Goal: Transaction & Acquisition: Purchase product/service

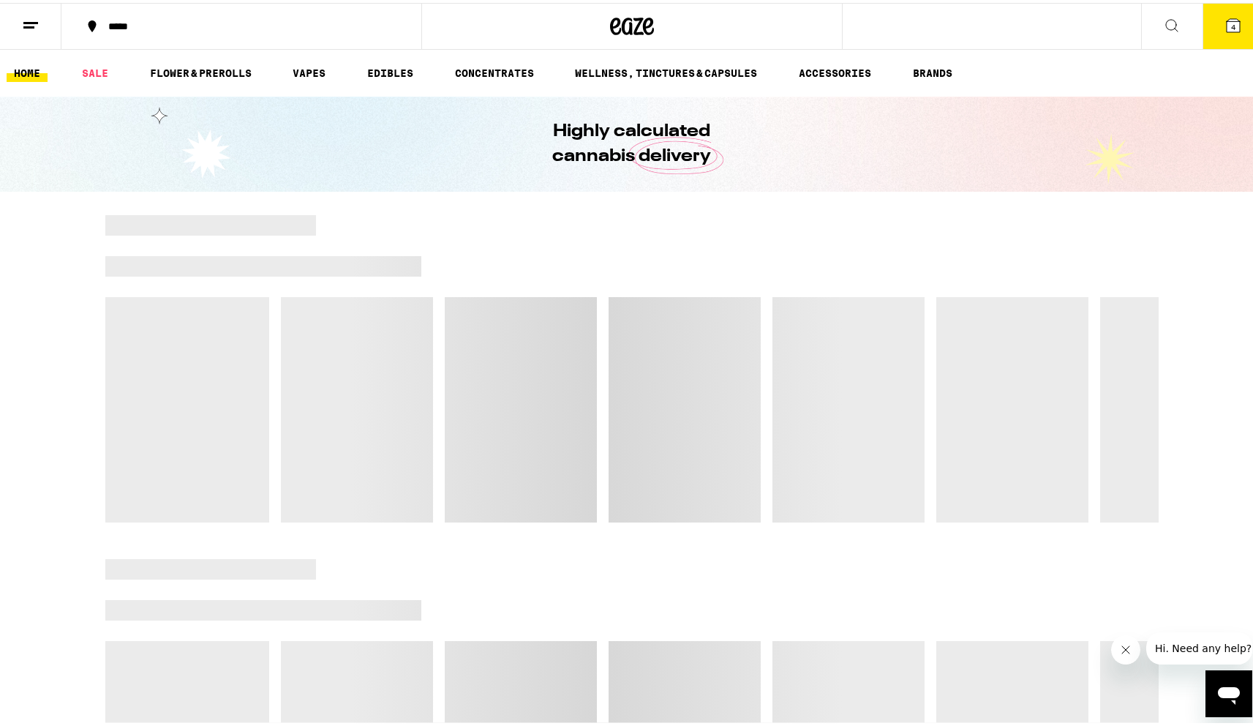
click at [1163, 24] on icon at bounding box center [1172, 23] width 18 height 18
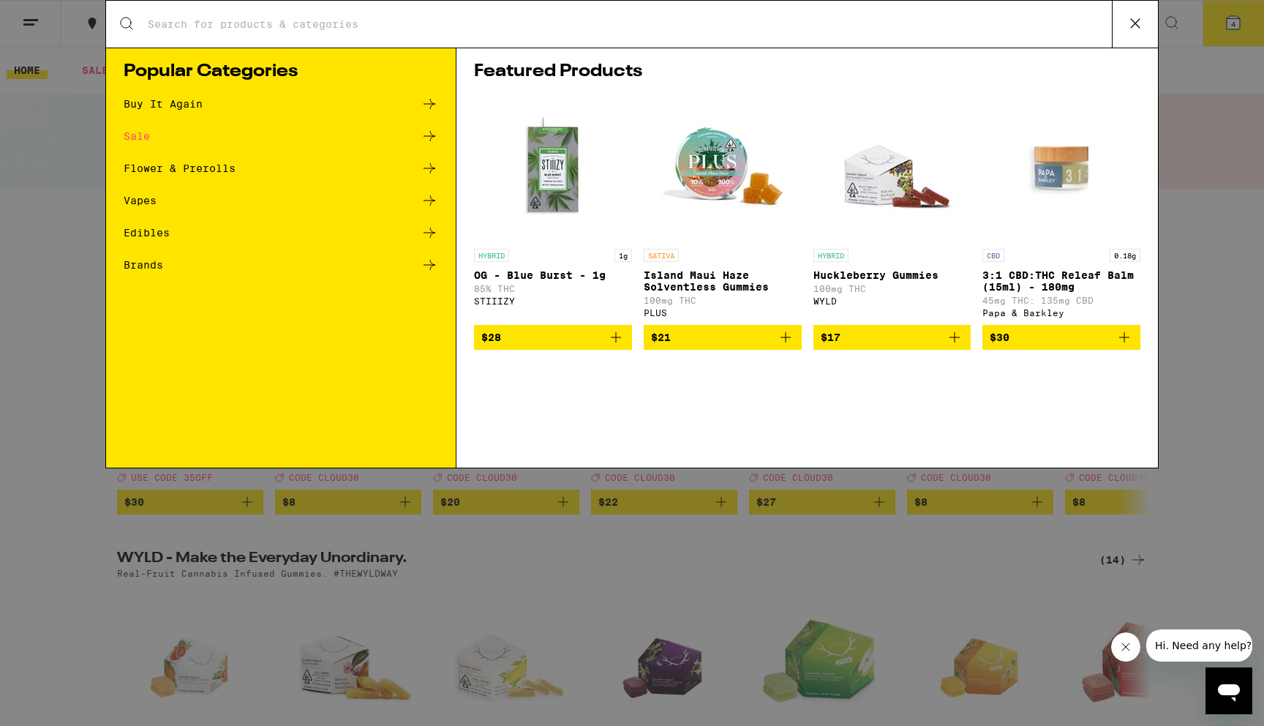
click at [629, 540] on div "Search for Products Popular Categories Buy It Again Sale Flower & Prerolls Vape…" at bounding box center [632, 363] width 1264 height 726
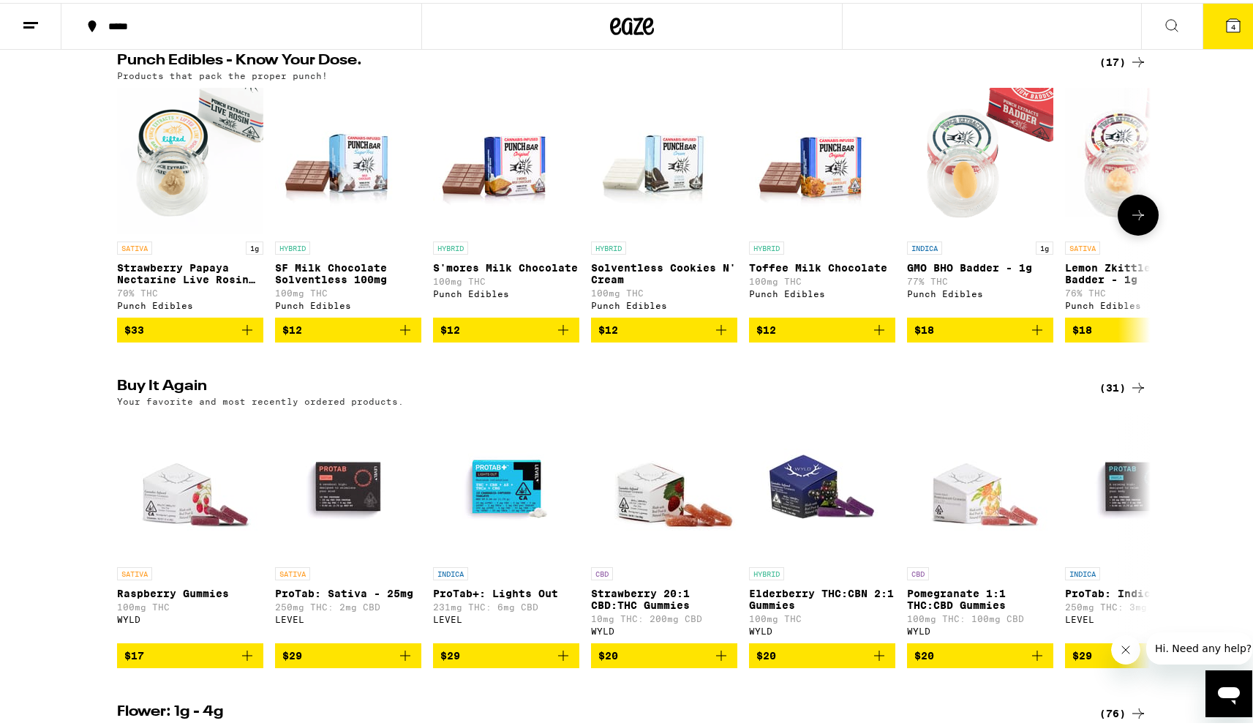
scroll to position [828, 0]
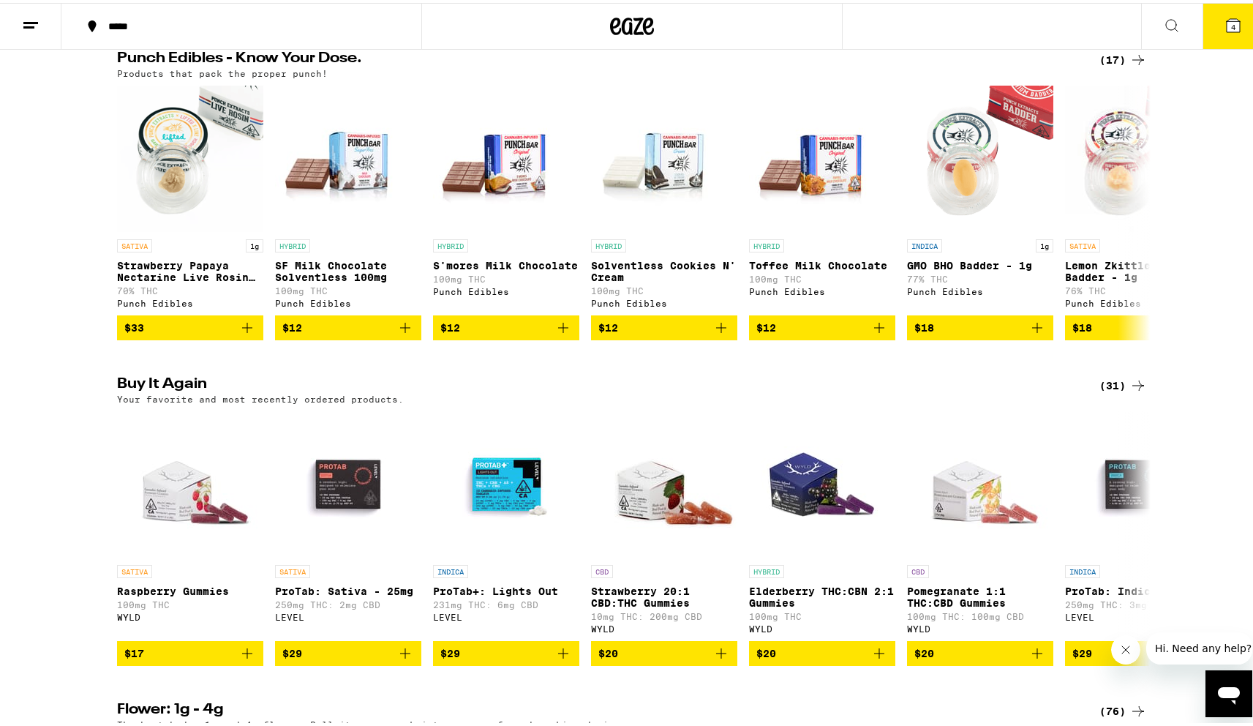
click at [1233, 29] on button "4" at bounding box center [1233, 23] width 61 height 45
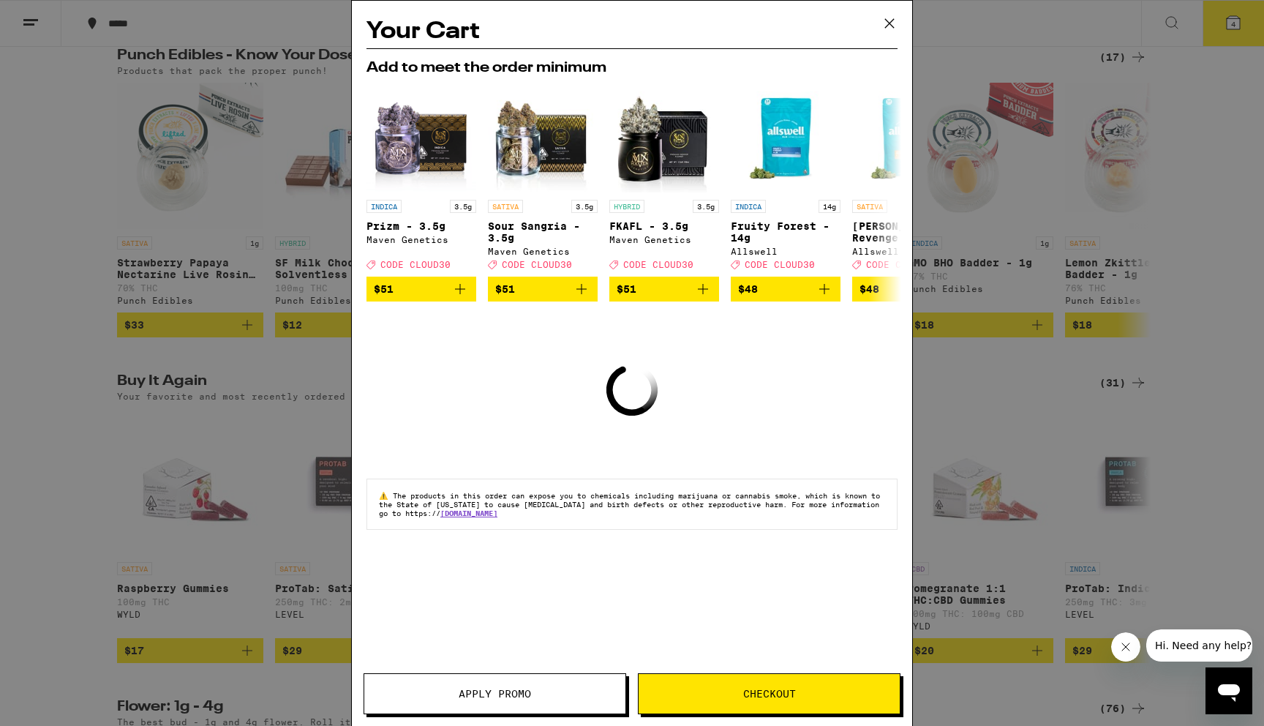
click at [893, 29] on icon at bounding box center [890, 23] width 22 height 22
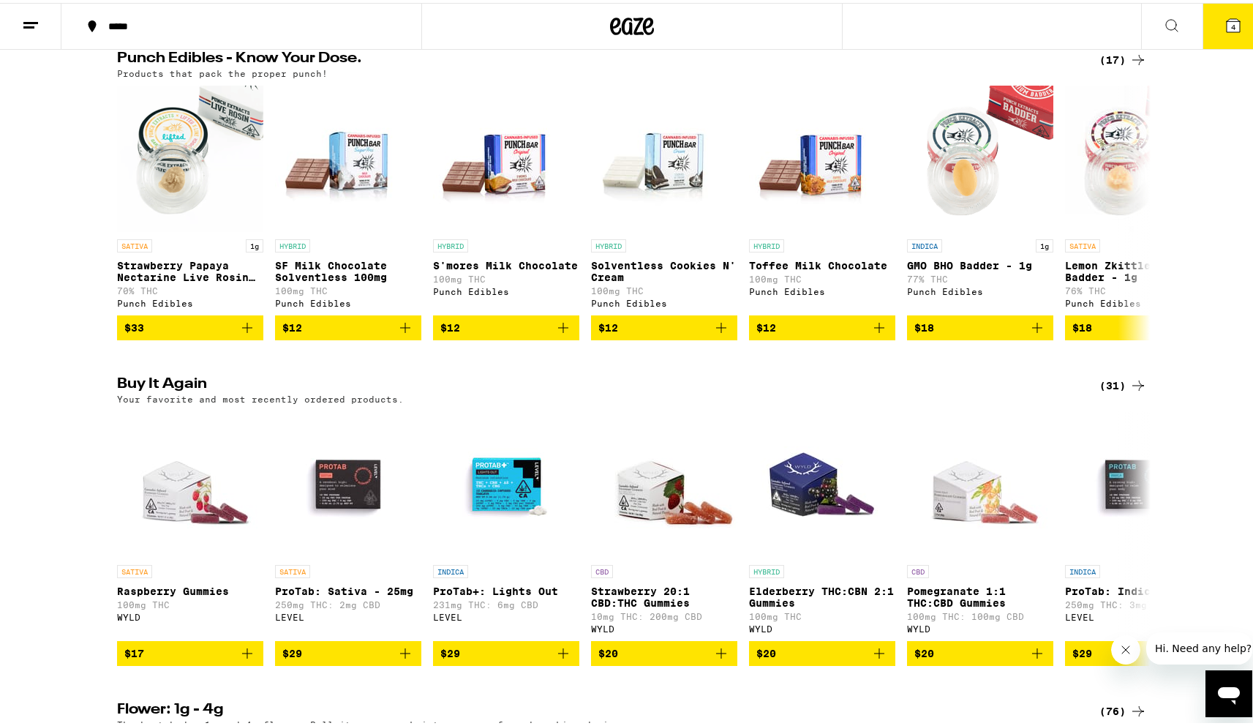
click at [1227, 26] on icon at bounding box center [1233, 22] width 13 height 13
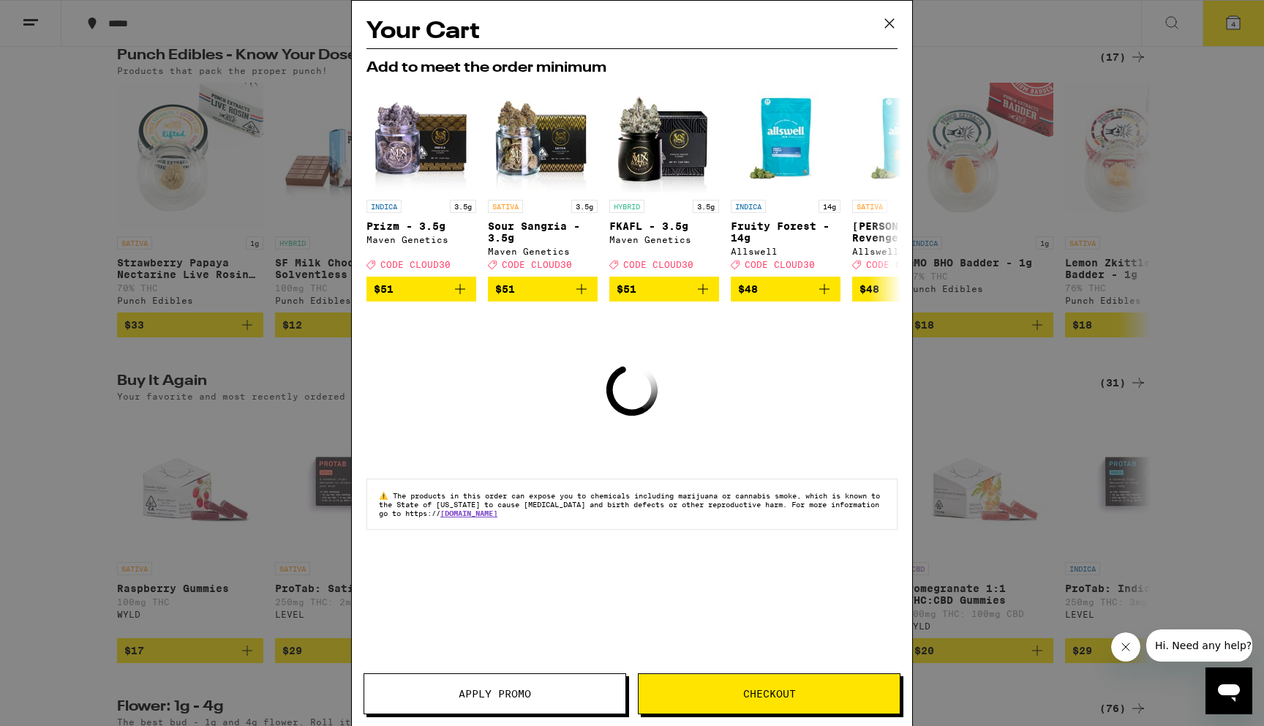
click at [988, 342] on div "Your Cart Add to meet the order minimum INDICA 3.5g Prizm - 3.5g Maven Genetics…" at bounding box center [632, 363] width 1264 height 726
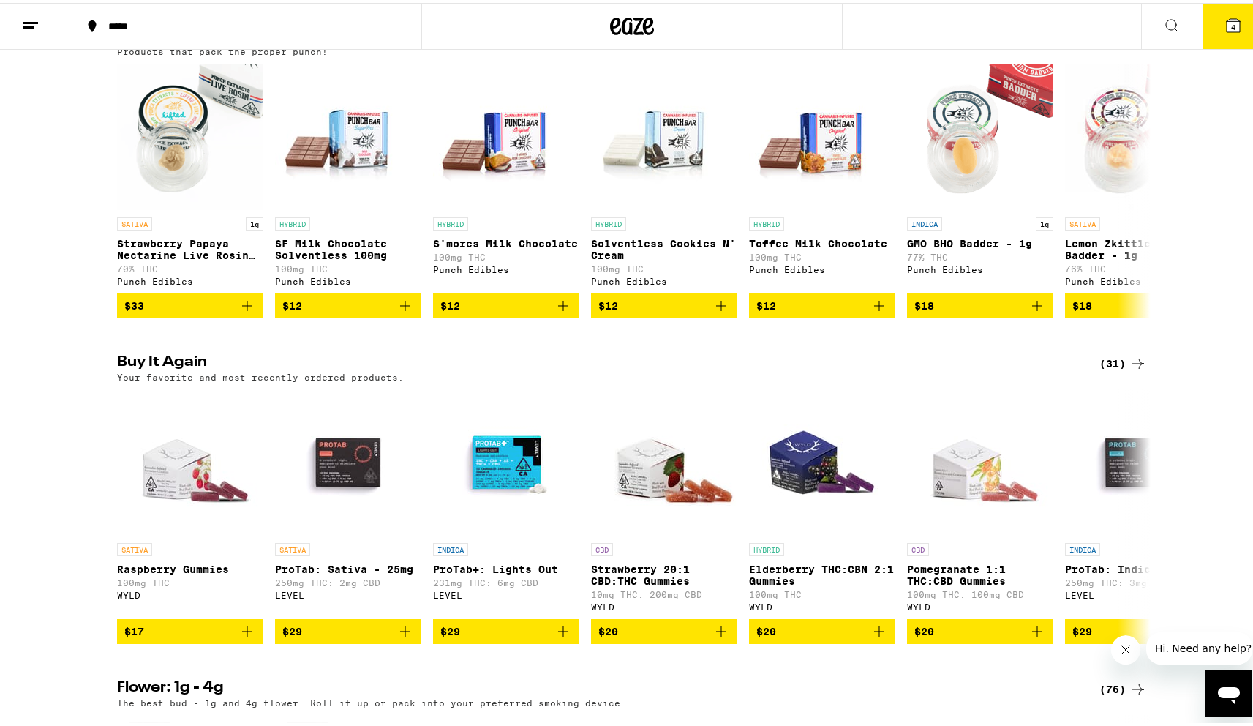
scroll to position [962, 0]
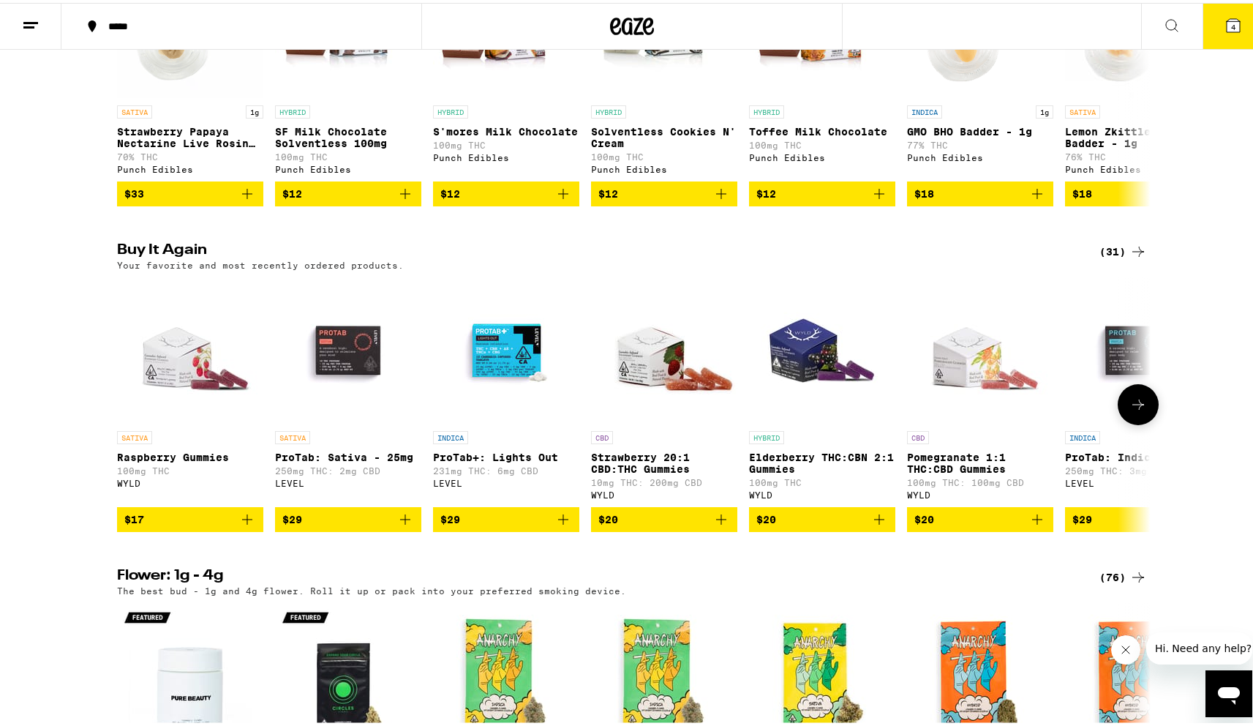
click at [1152, 422] on button at bounding box center [1138, 401] width 41 height 41
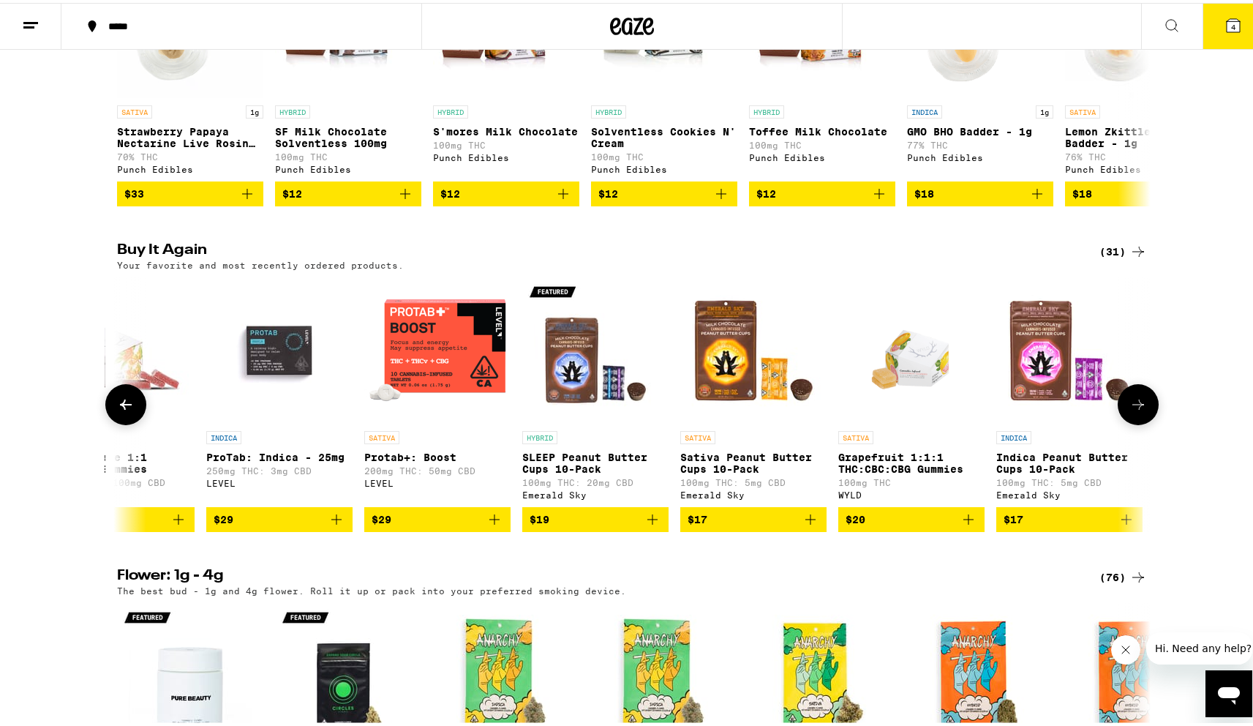
scroll to position [0, 871]
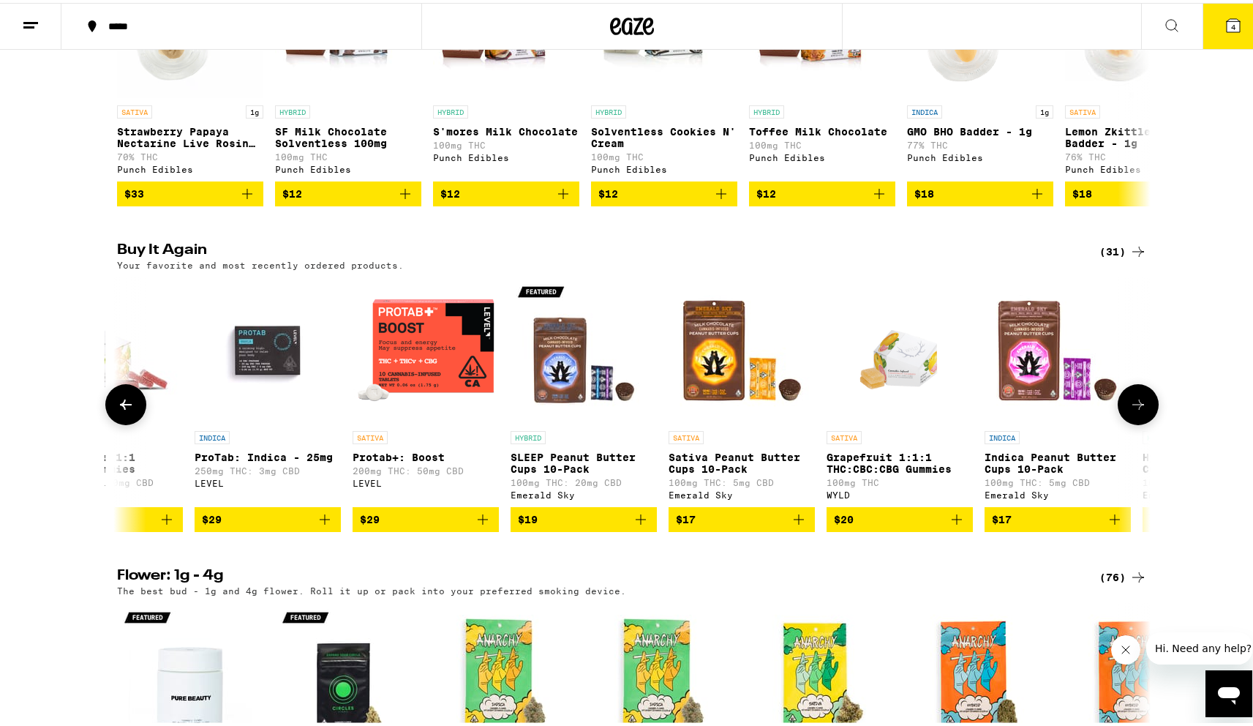
click at [1047, 525] on span "$17" at bounding box center [1058, 517] width 132 height 18
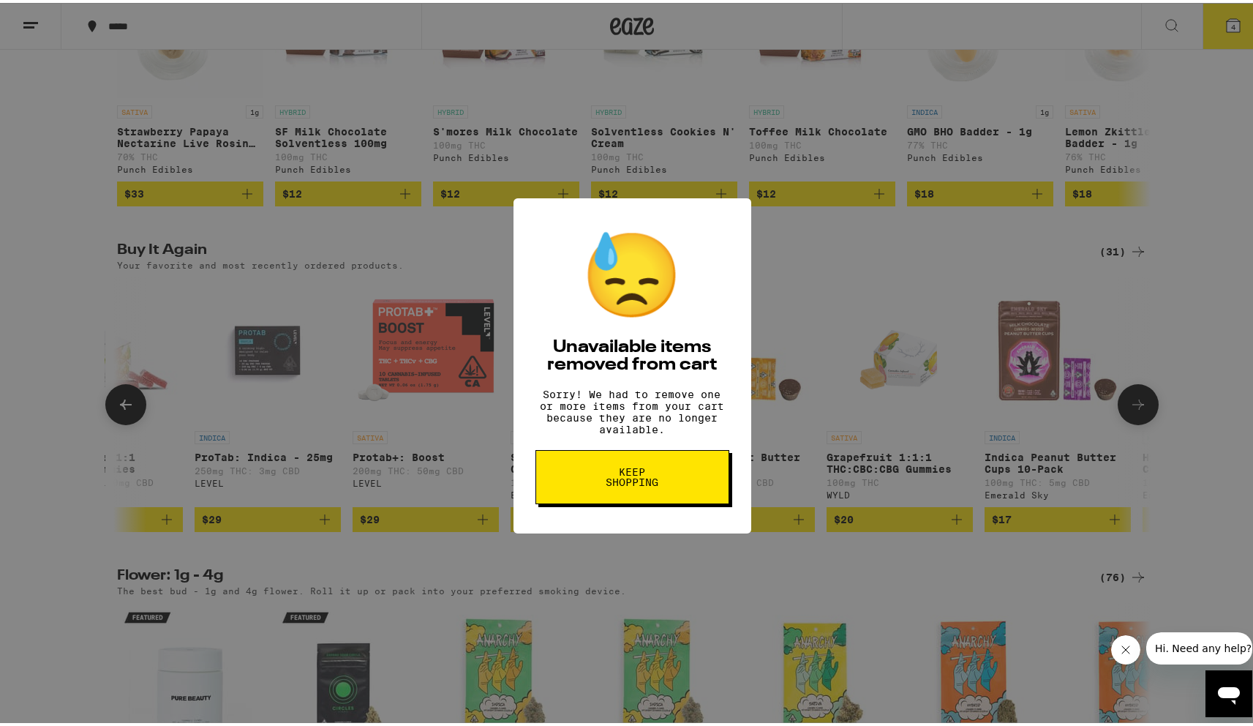
click at [700, 470] on button "Keep Shopping" at bounding box center [633, 474] width 194 height 54
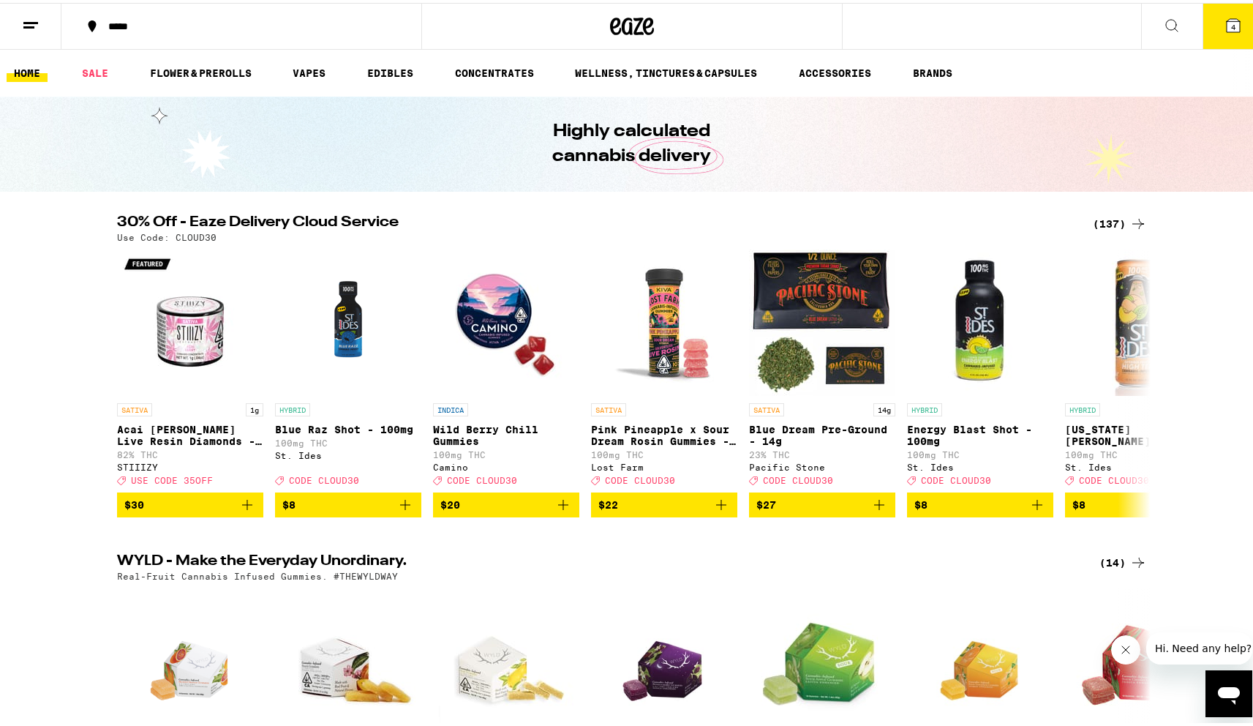
click at [1229, 29] on icon at bounding box center [1233, 22] width 13 height 13
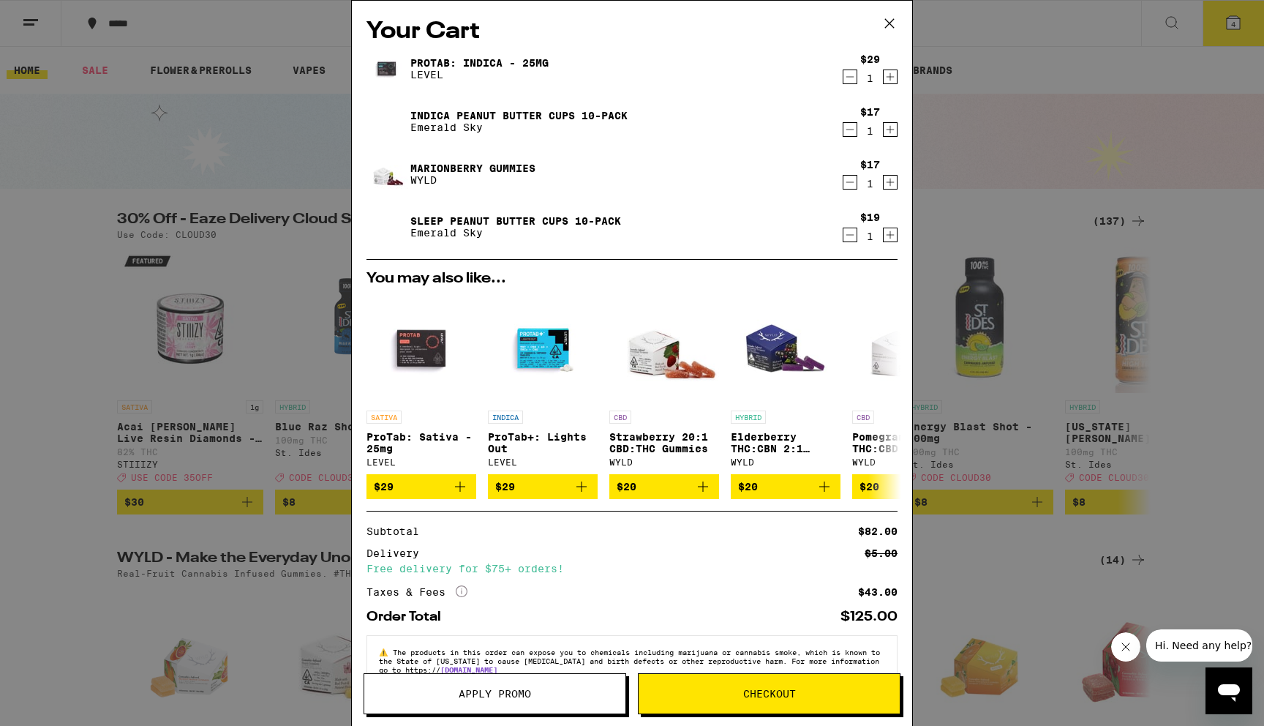
click at [884, 75] on icon "Increment" at bounding box center [890, 77] width 13 height 18
click at [844, 74] on icon "Decrement" at bounding box center [850, 77] width 13 height 18
click at [884, 133] on icon "Increment" at bounding box center [890, 130] width 13 height 18
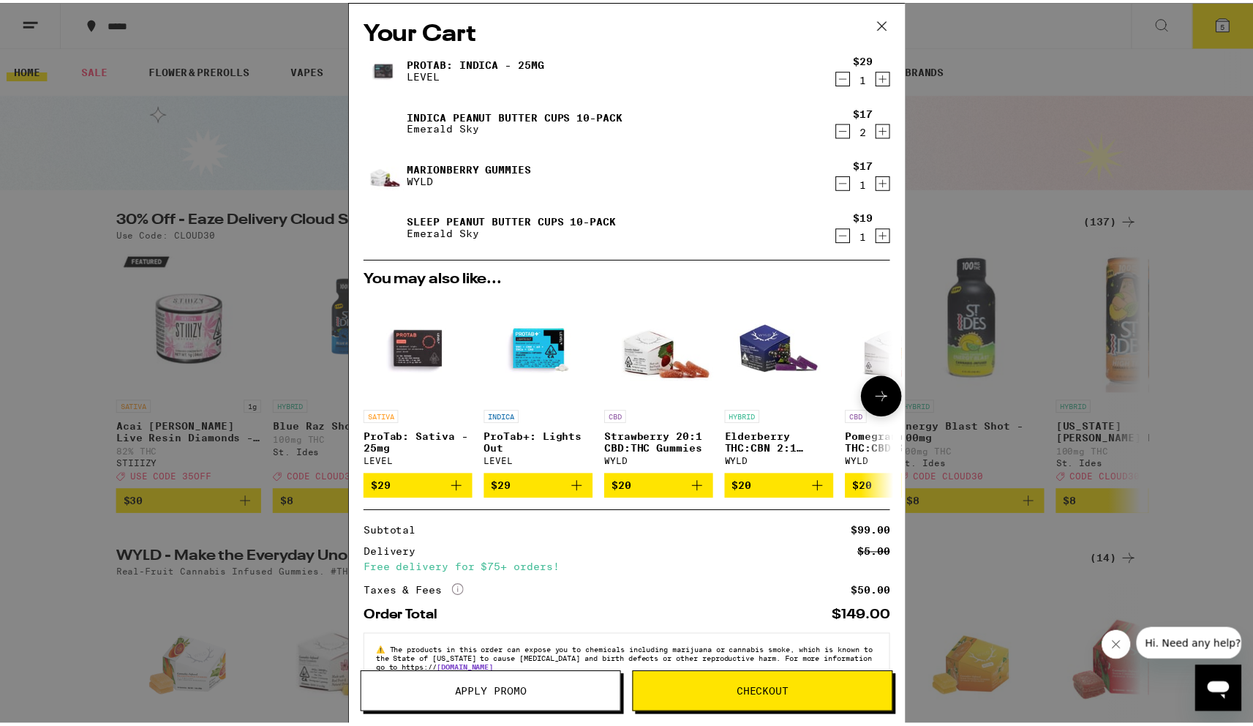
scroll to position [40, 0]
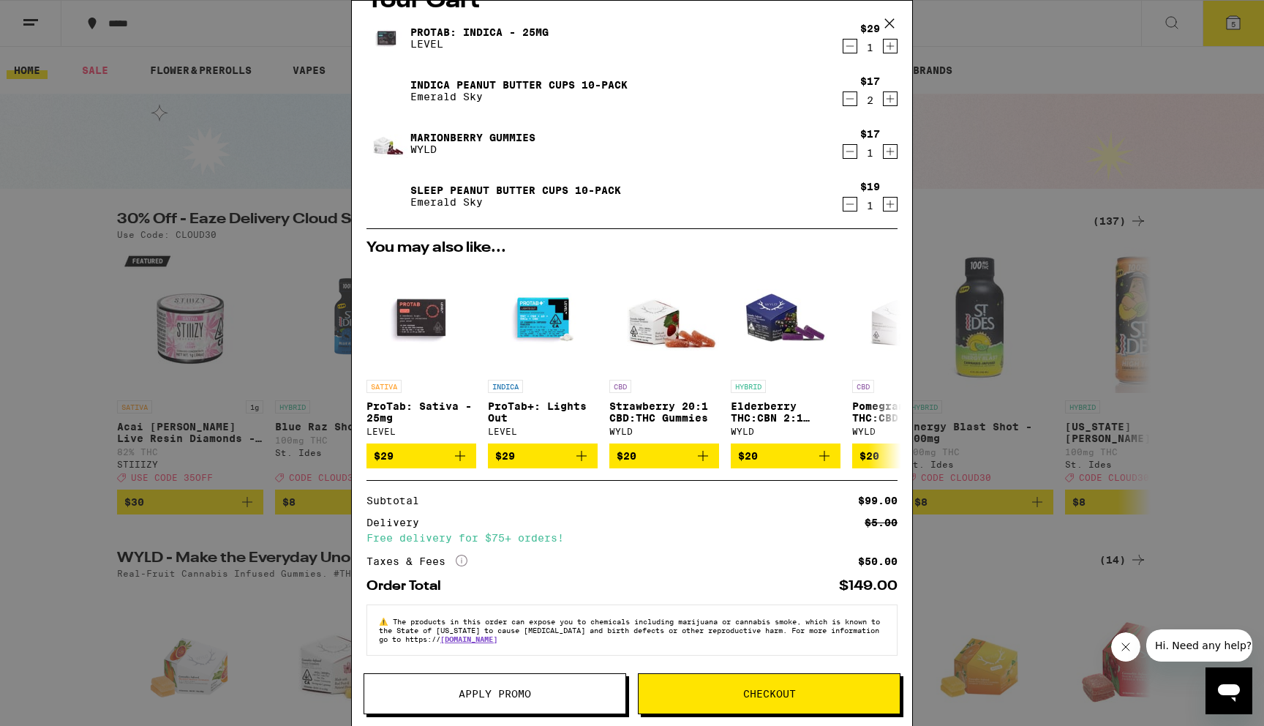
click at [476, 683] on button "Apply Promo" at bounding box center [495, 693] width 263 height 41
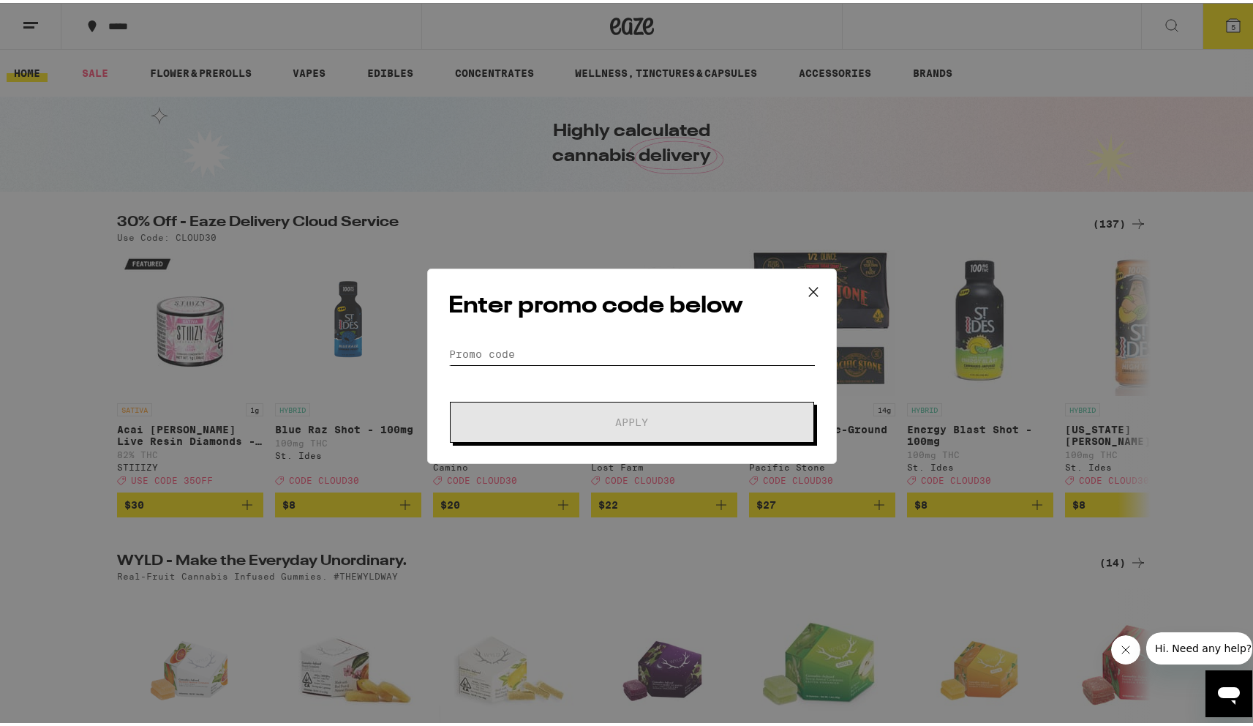
click at [580, 343] on input "Promo Code" at bounding box center [632, 351] width 367 height 22
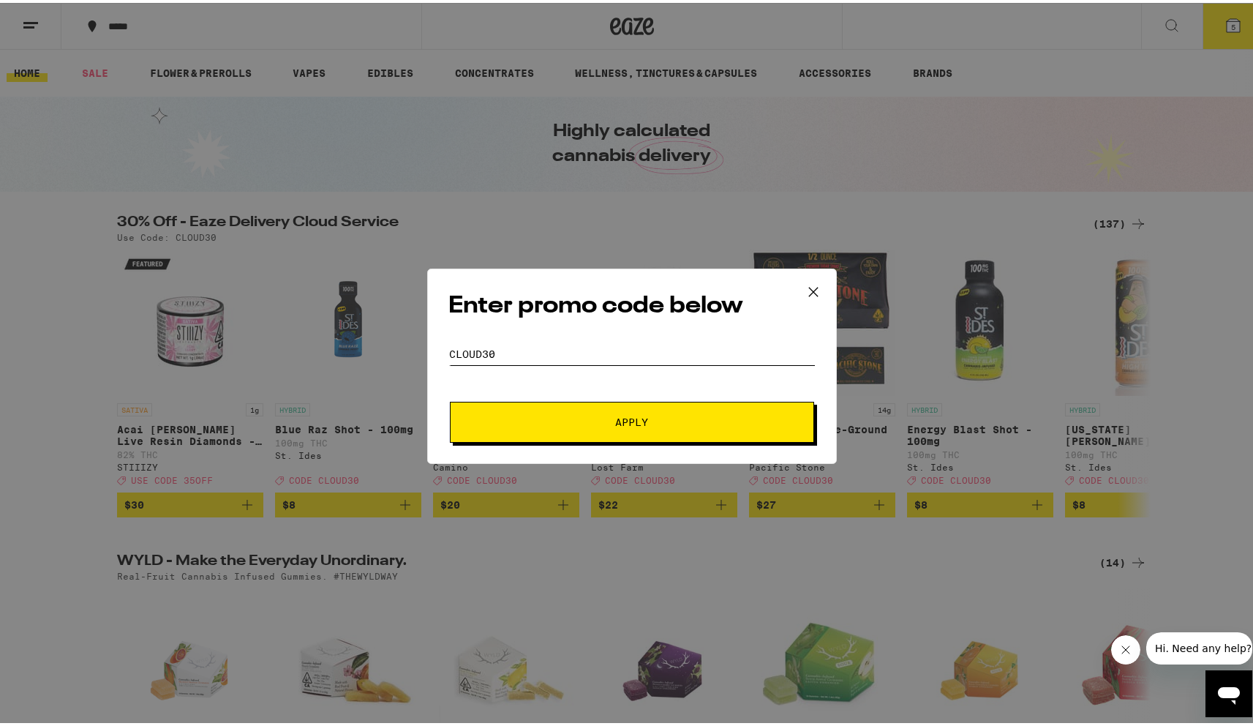
type input "CLOUD30"
click at [450, 399] on button "Apply" at bounding box center [632, 419] width 364 height 41
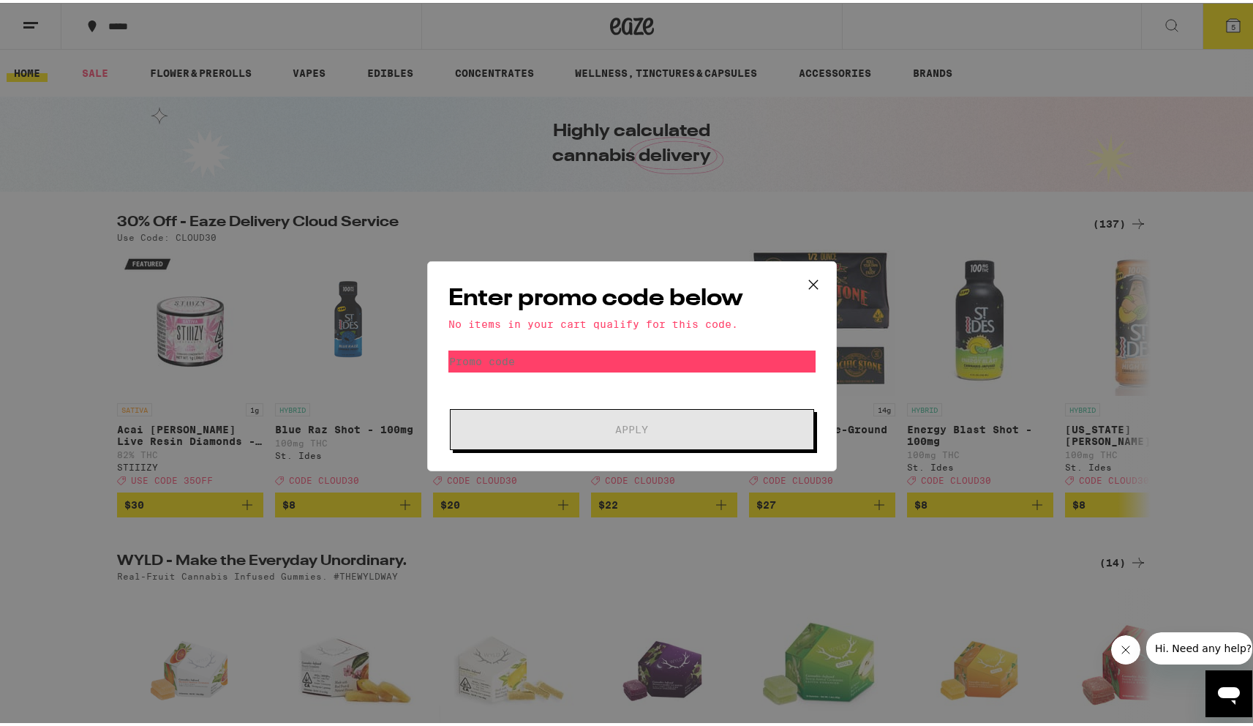
click at [319, 192] on div "Enter promo code below No items in your cart qualify for this code. Promo Code …" at bounding box center [632, 363] width 1264 height 726
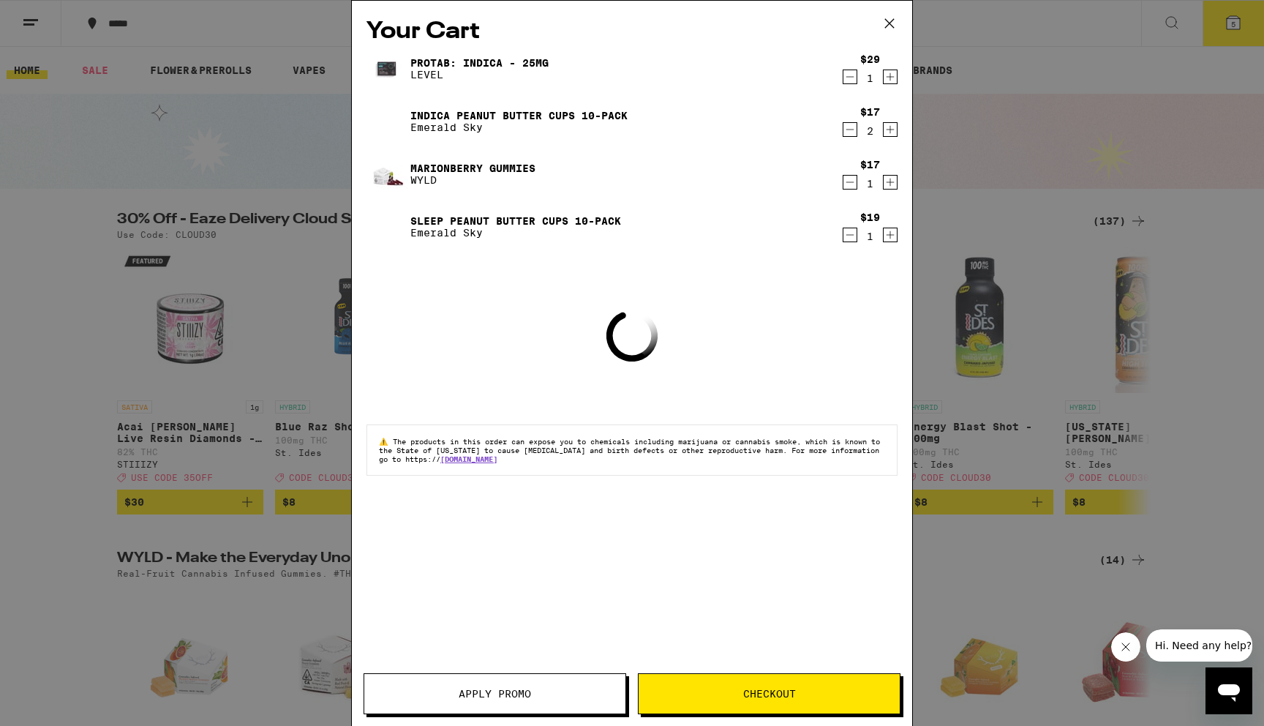
click at [37, 70] on div "Your Cart ProTab: Indica - 25mg LEVEL $29 1 Indica Peanut Butter Cups 10-Pack E…" at bounding box center [632, 363] width 1264 height 726
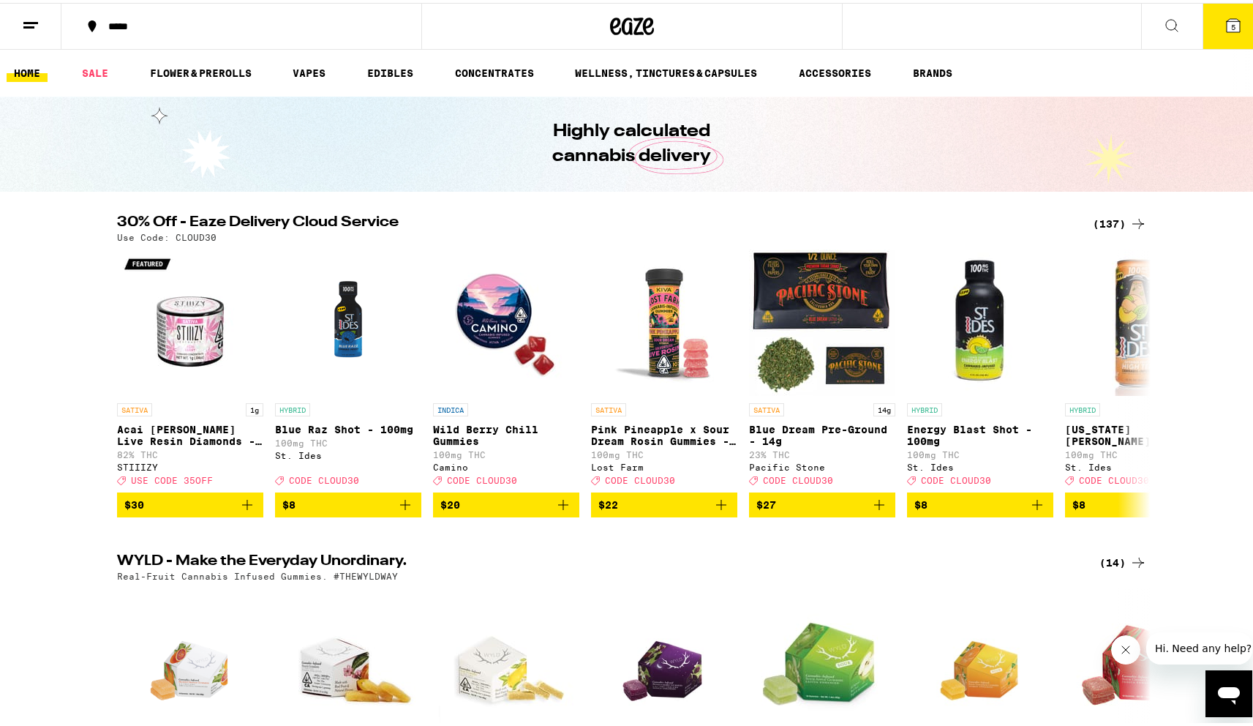
click at [31, 71] on link "HOME" at bounding box center [27, 70] width 41 height 18
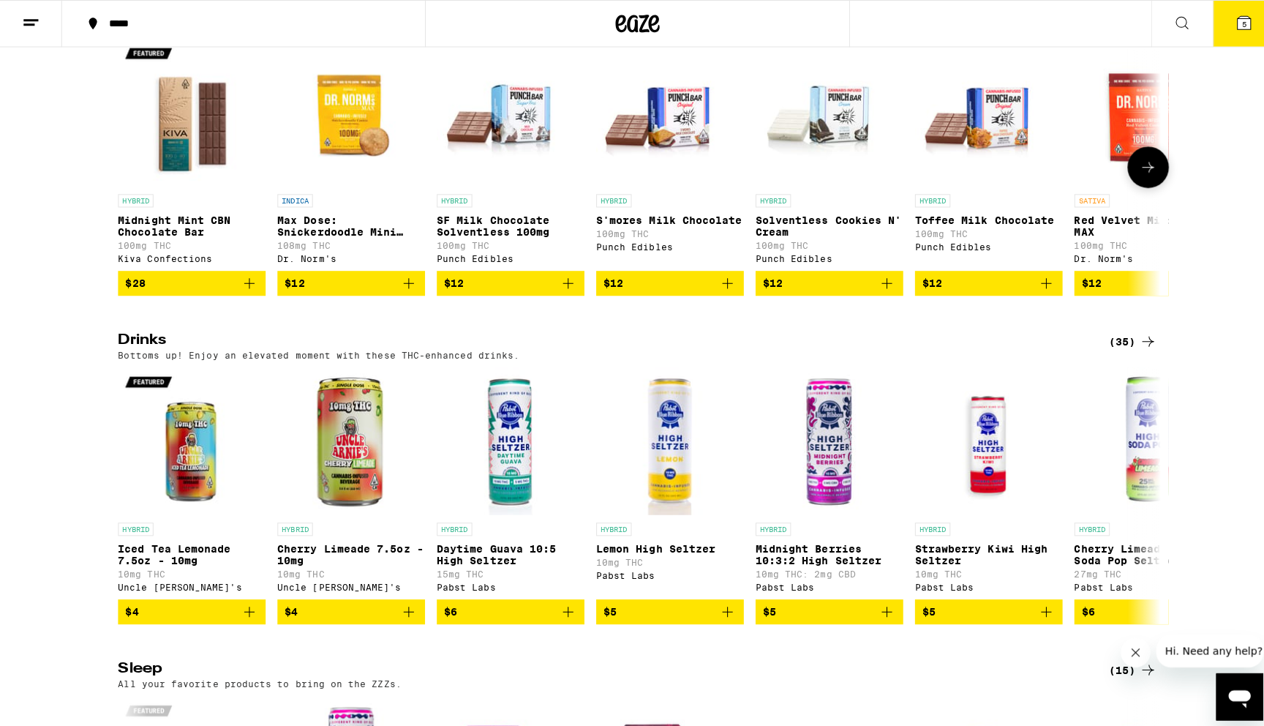
scroll to position [5417, 0]
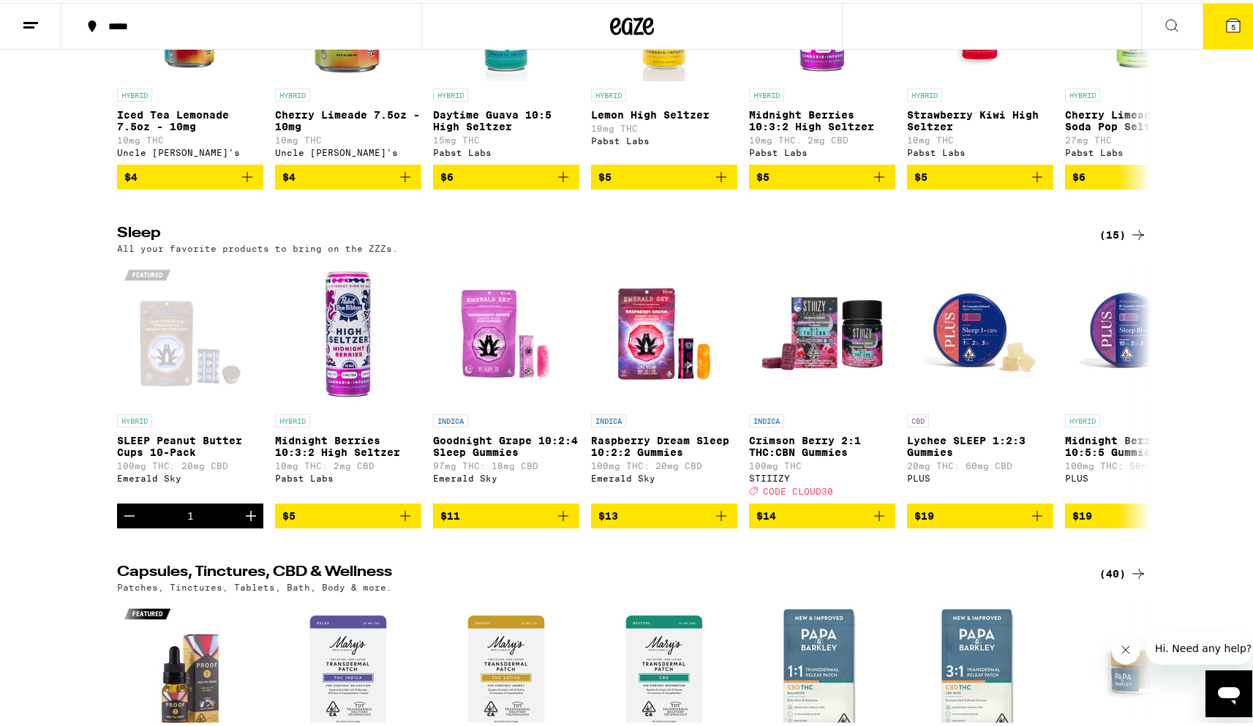
click at [1231, 20] on span "5" at bounding box center [1233, 24] width 4 height 9
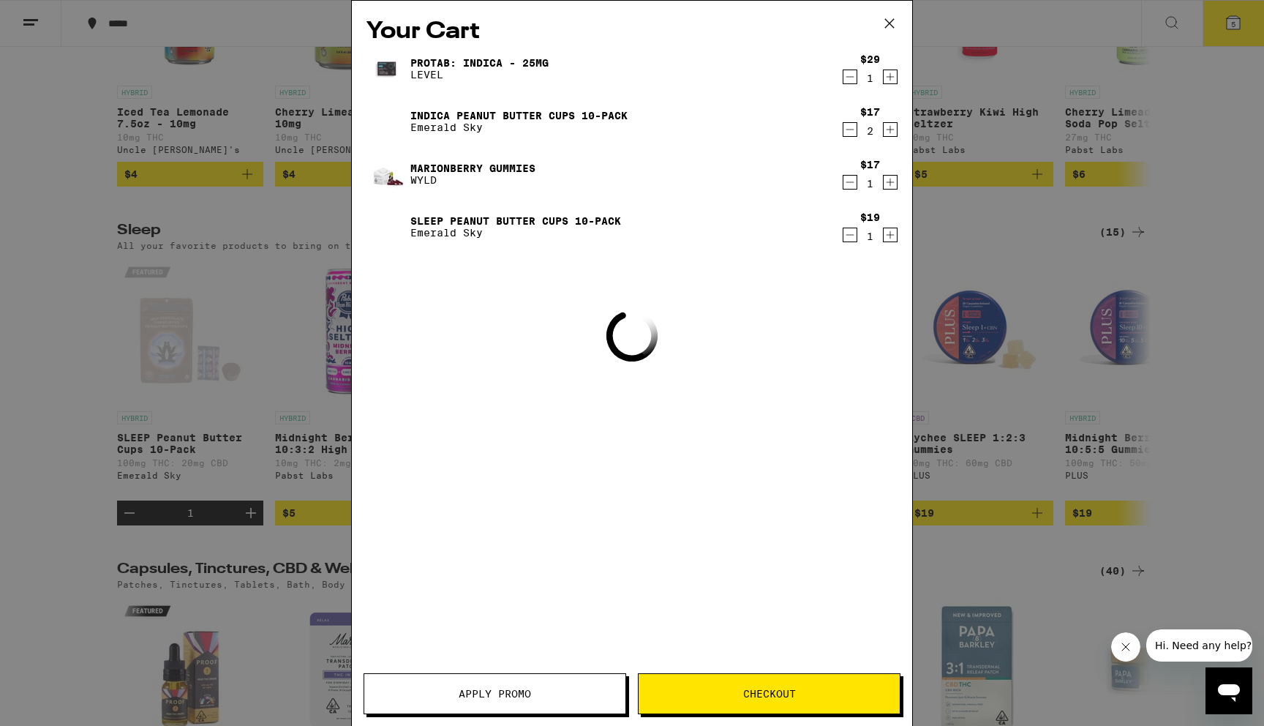
scroll to position [5267, 0]
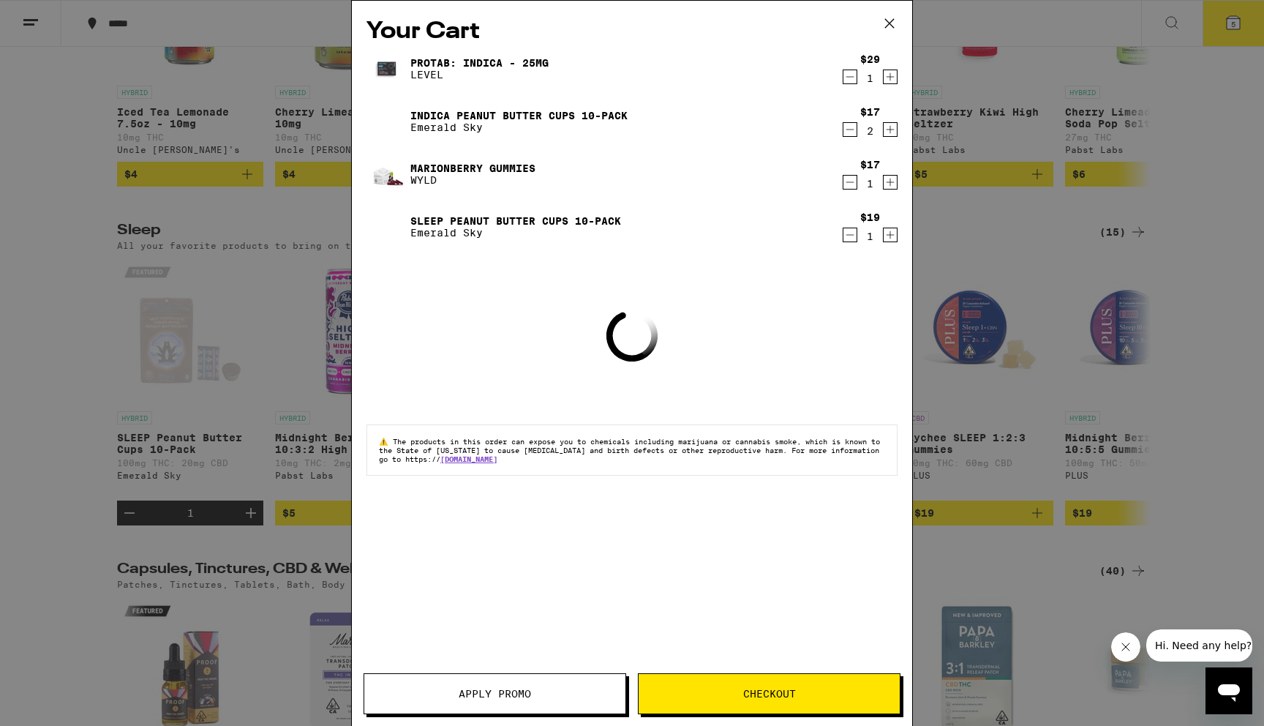
click at [724, 692] on span "Checkout" at bounding box center [769, 694] width 261 height 10
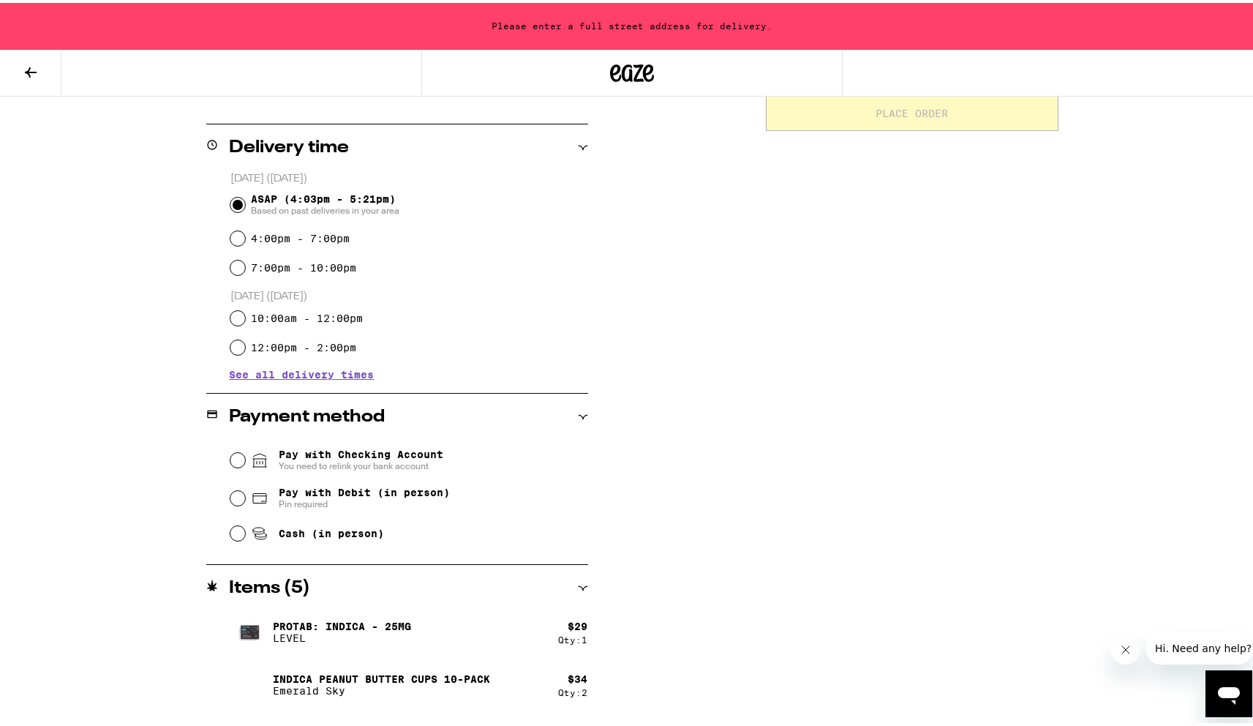
scroll to position [429, 0]
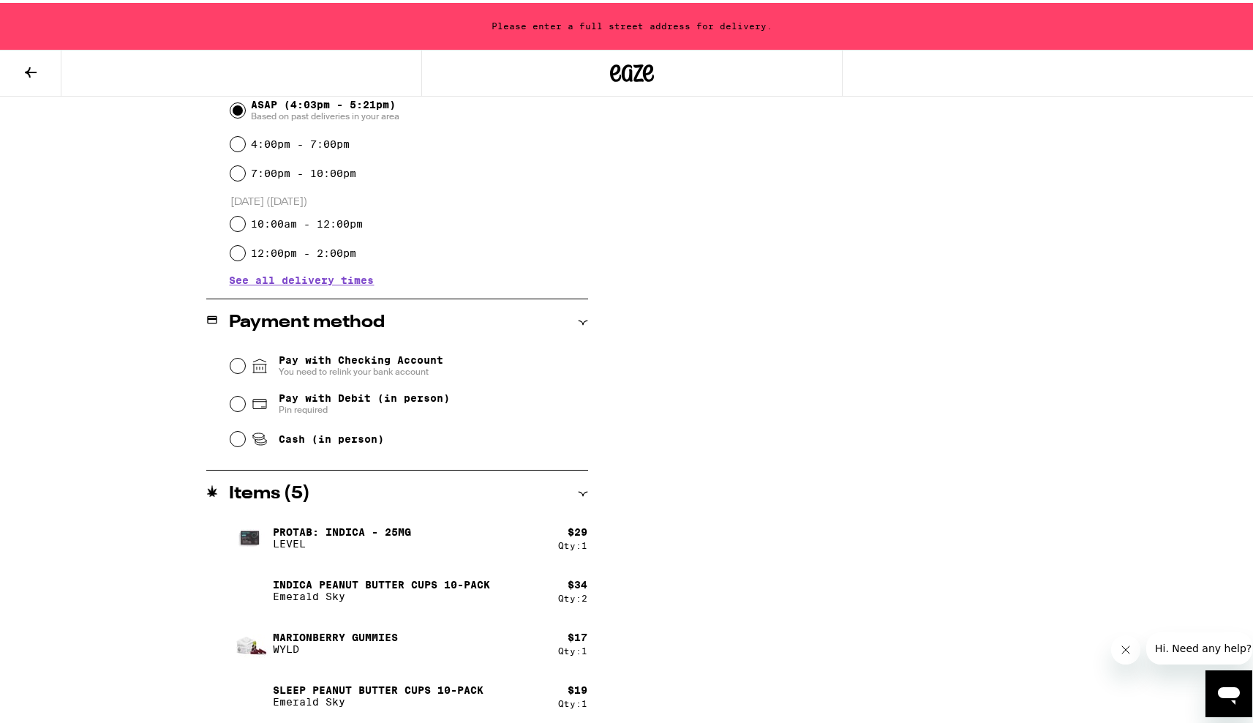
click at [330, 399] on span "Pay with Debit (in person)" at bounding box center [364, 395] width 171 height 12
click at [245, 399] on input "Pay with Debit (in person) Pin required" at bounding box center [237, 401] width 15 height 15
radio input "true"
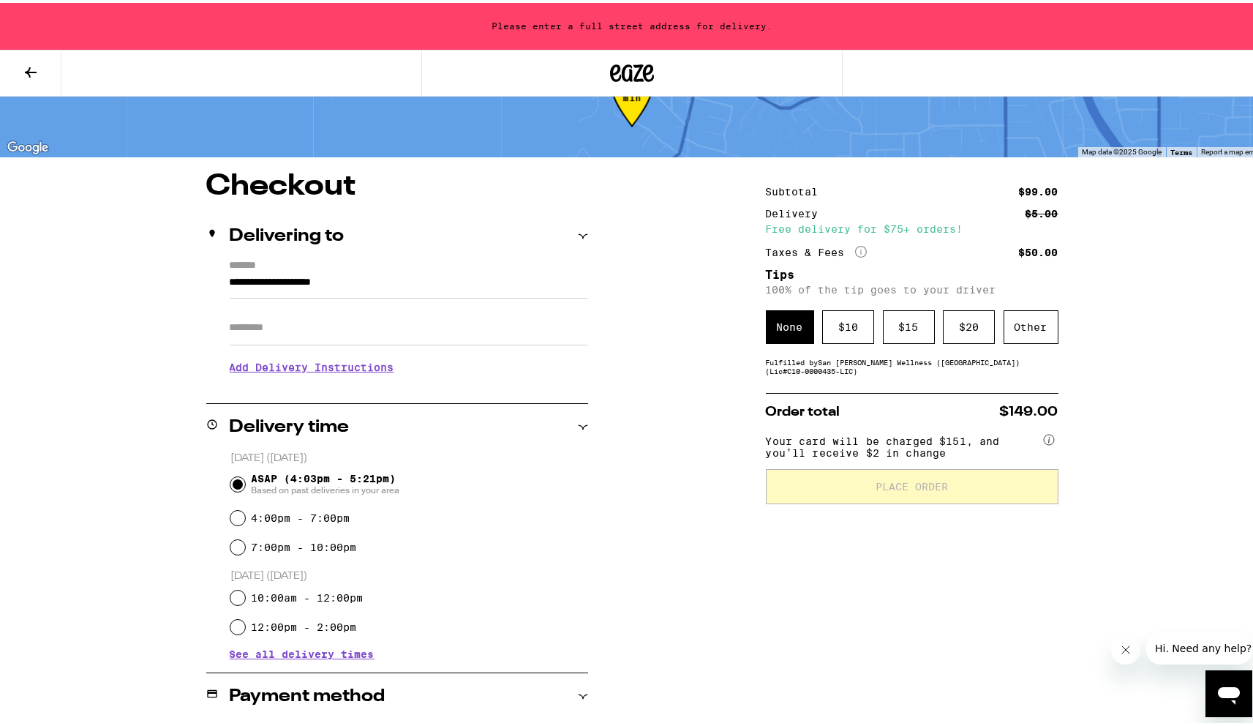
scroll to position [59, 0]
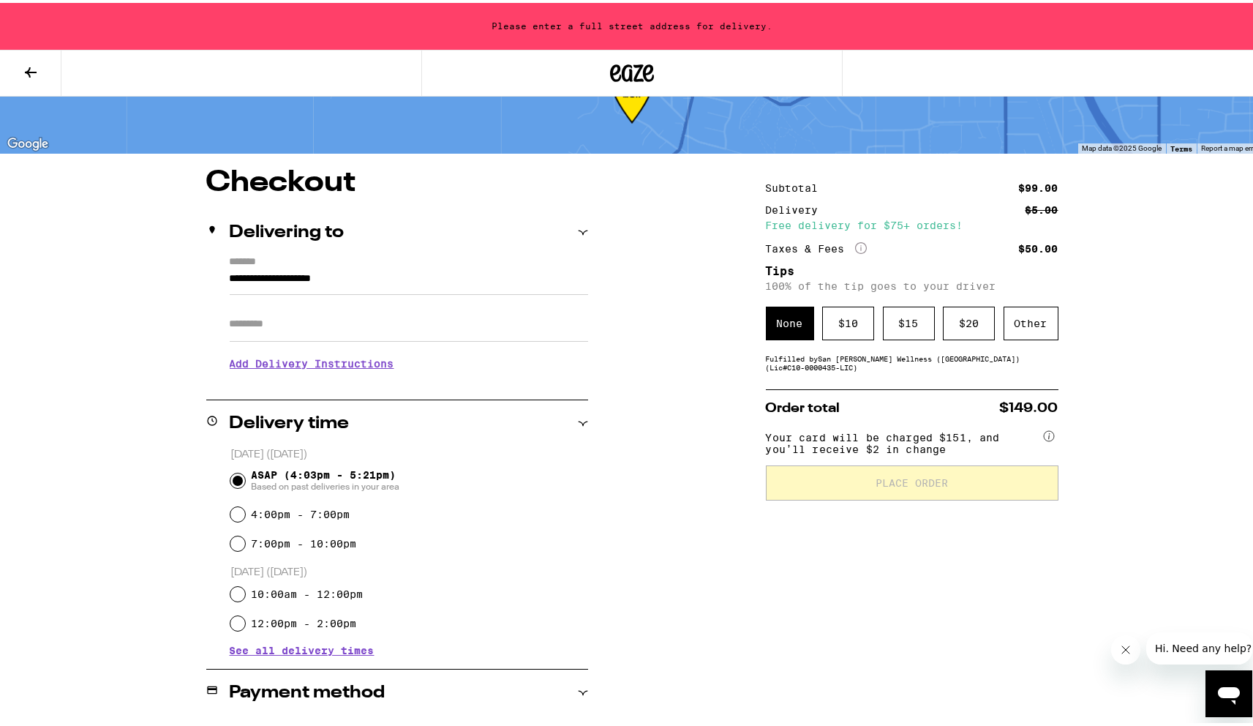
click at [435, 286] on input "**********" at bounding box center [409, 279] width 359 height 25
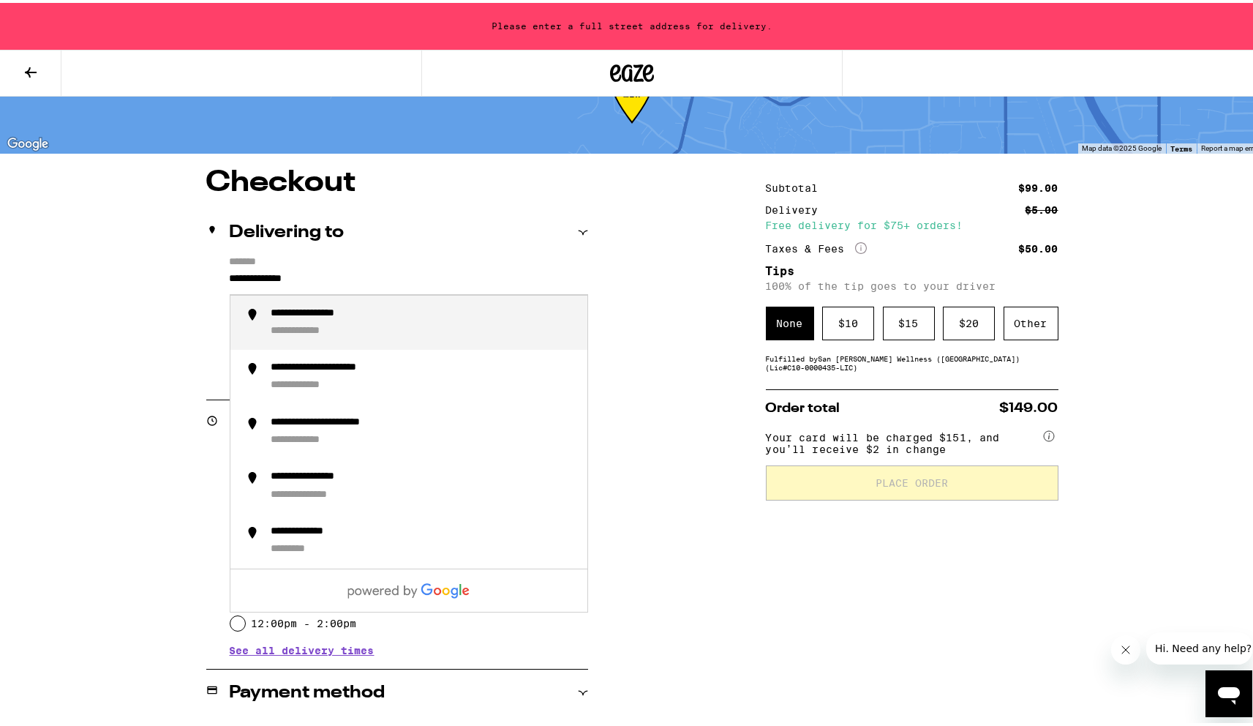
click at [430, 312] on div "**********" at bounding box center [423, 319] width 304 height 31
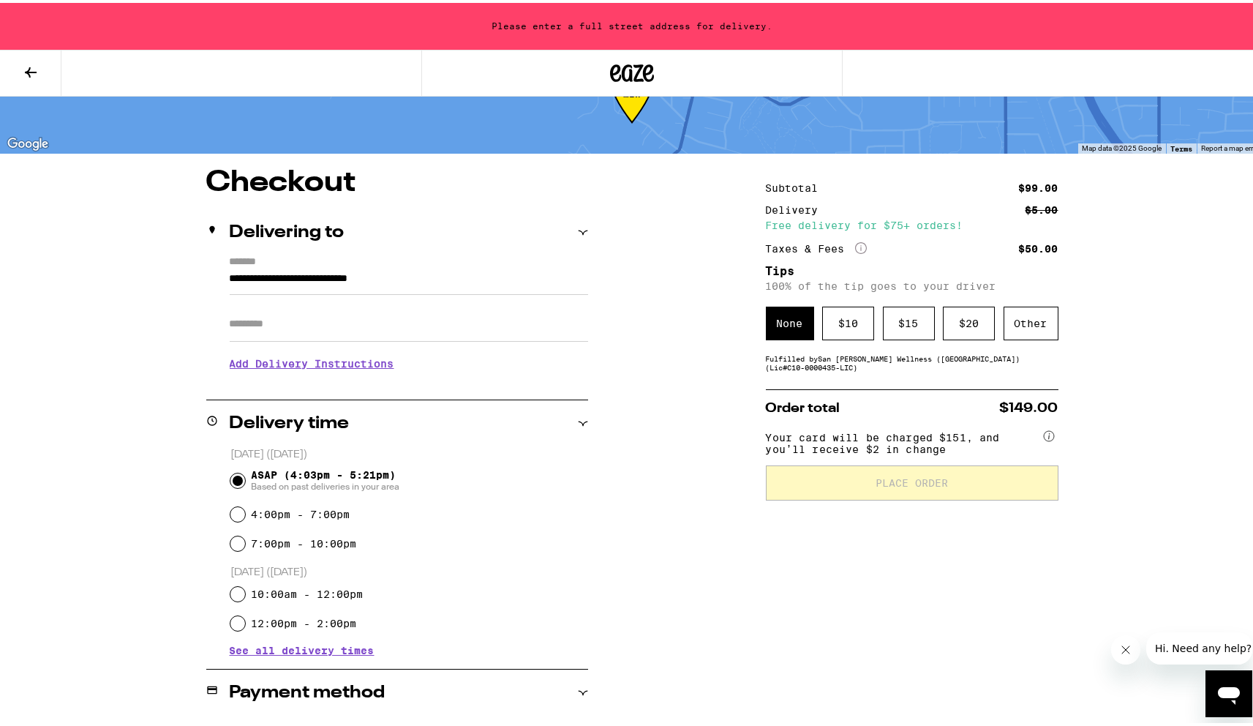
type input "**********"
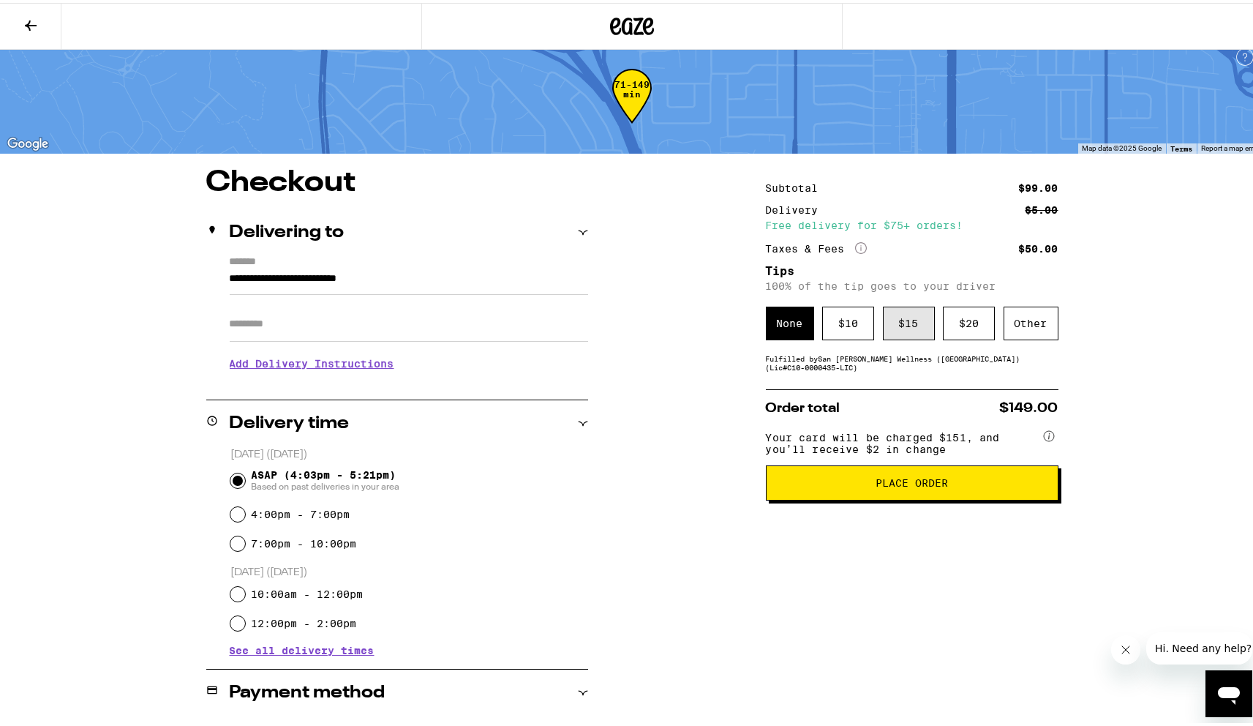
click at [915, 334] on div "$ 15" at bounding box center [909, 321] width 52 height 34
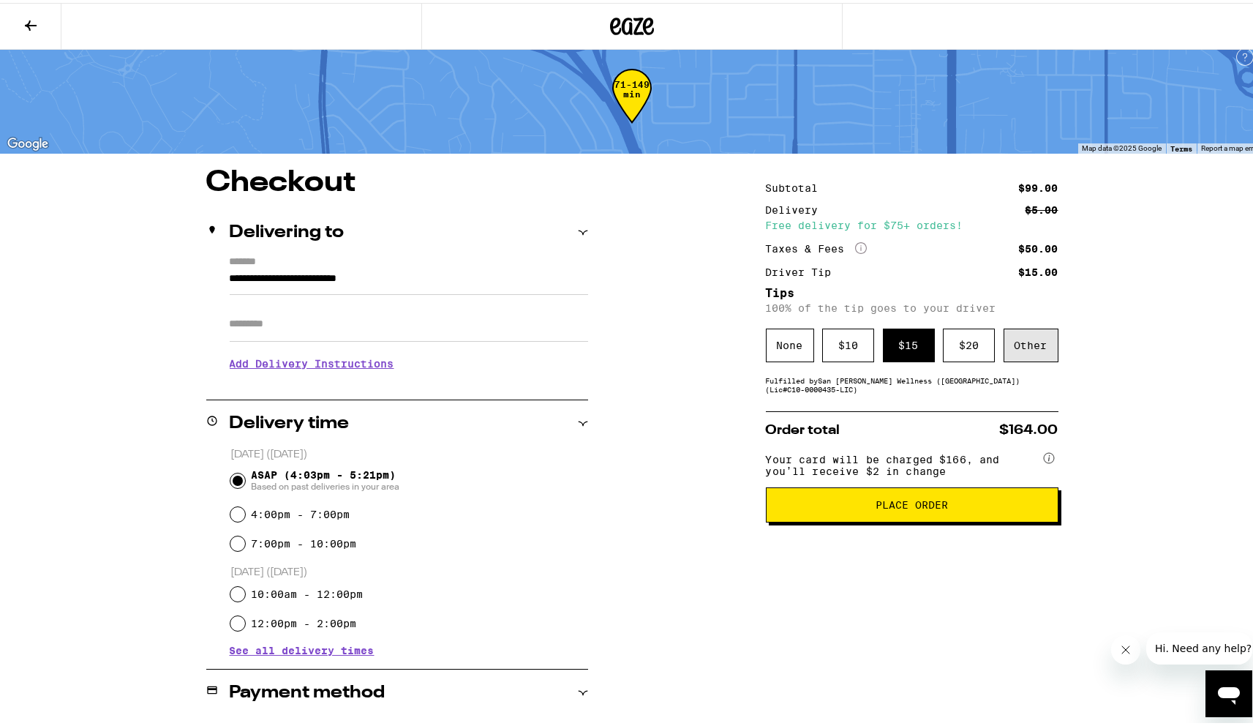
click at [1029, 349] on div "Other" at bounding box center [1031, 343] width 55 height 34
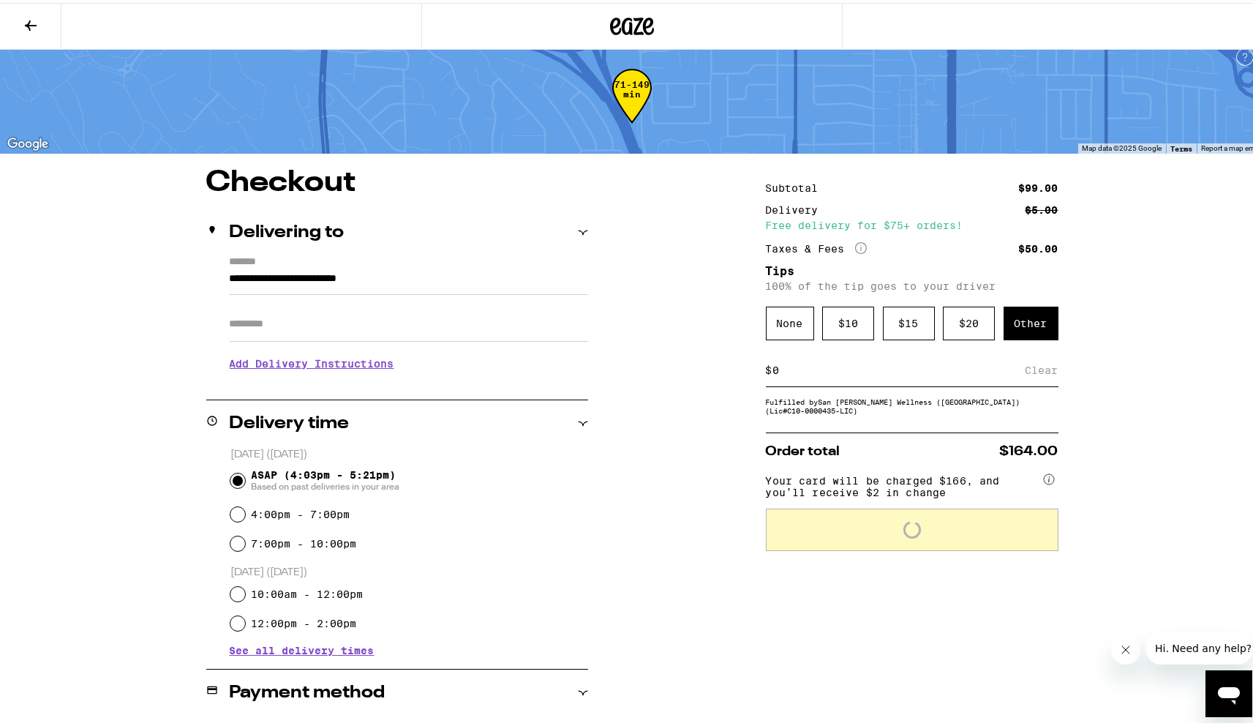
click at [903, 384] on div "$ Clear" at bounding box center [912, 367] width 293 height 33
click at [901, 374] on input at bounding box center [899, 367] width 253 height 13
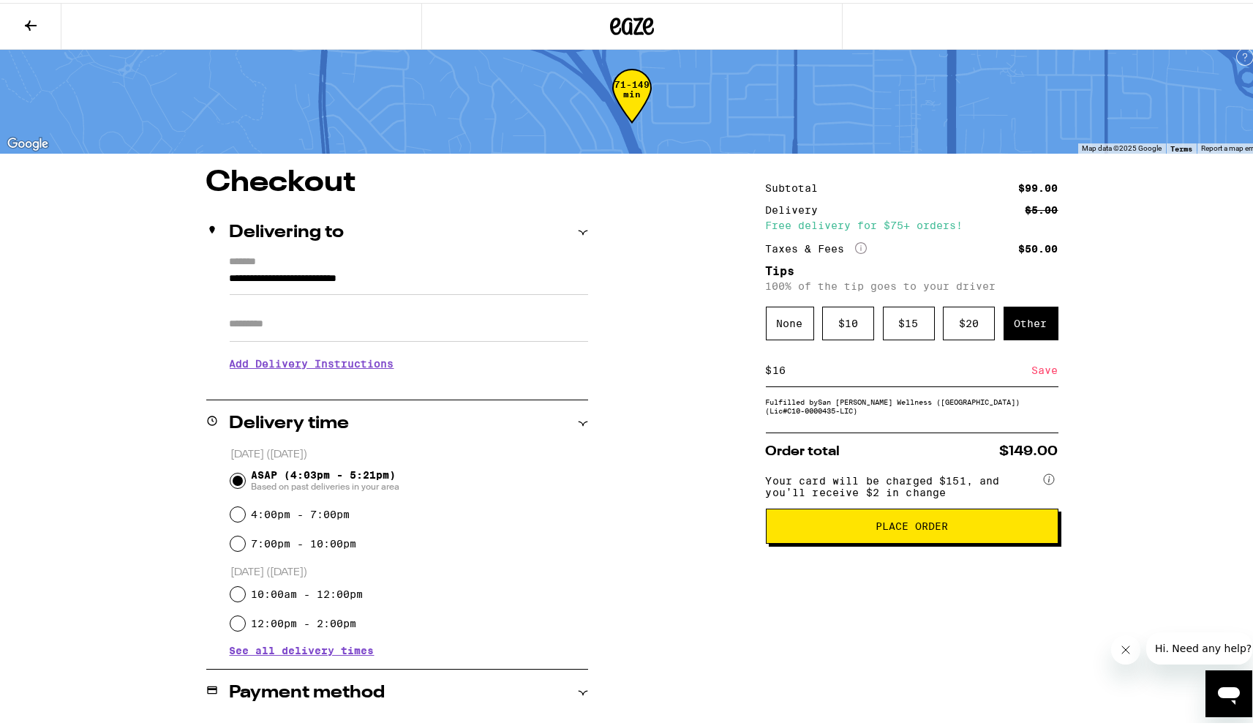
type input "16"
click at [1040, 378] on div "Save" at bounding box center [1045, 367] width 26 height 32
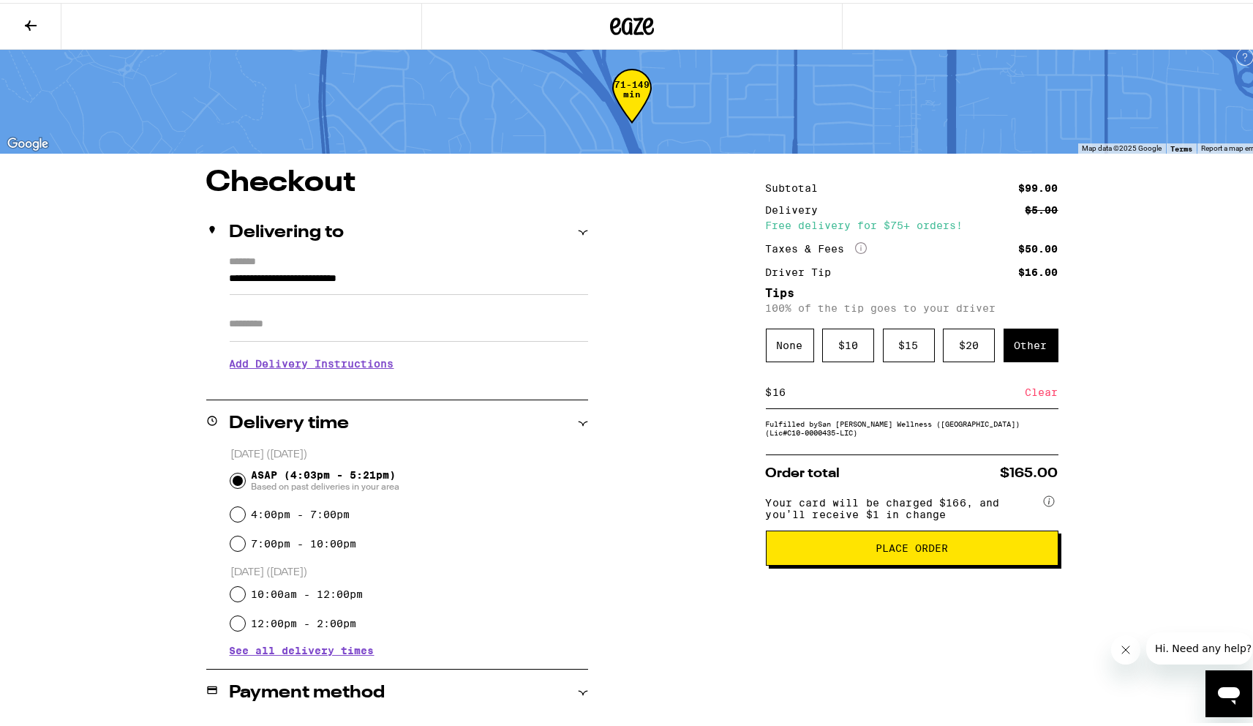
click at [855, 550] on span "Place Order" at bounding box center [913, 545] width 268 height 10
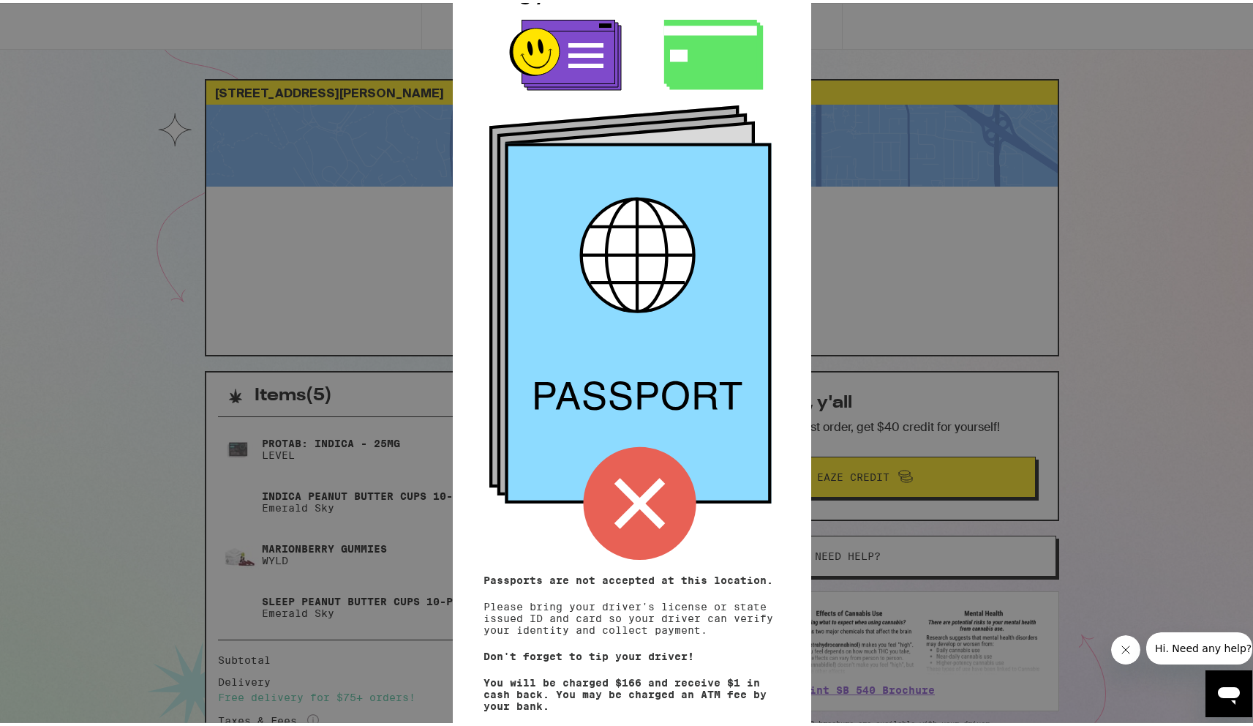
scroll to position [71, 0]
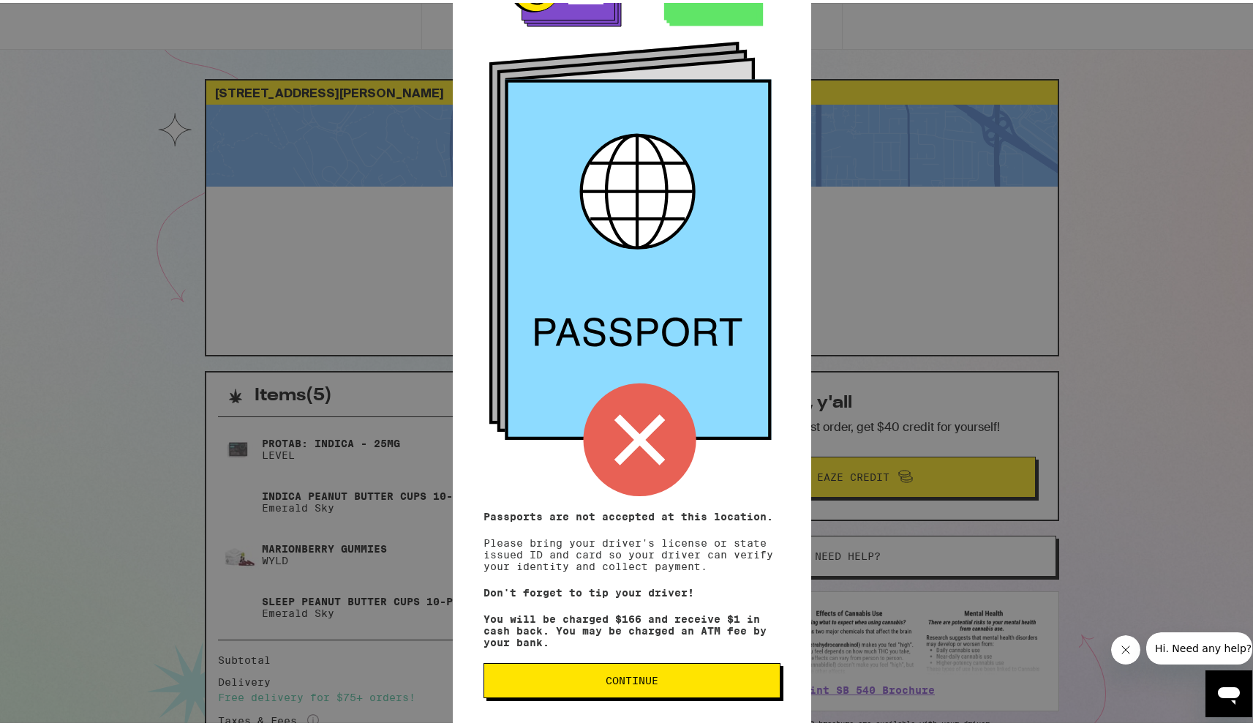
click at [672, 677] on span "Continue" at bounding box center [632, 677] width 272 height 10
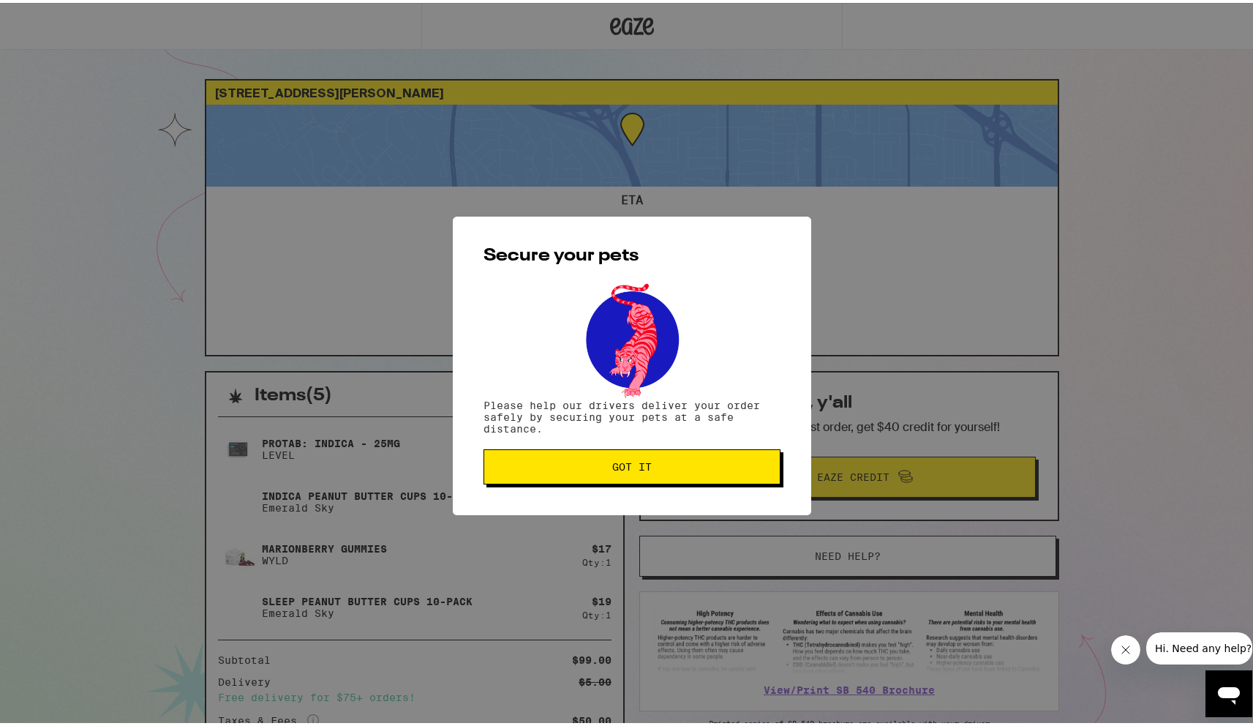
scroll to position [0, 0]
click at [633, 459] on button "Got it" at bounding box center [632, 463] width 297 height 35
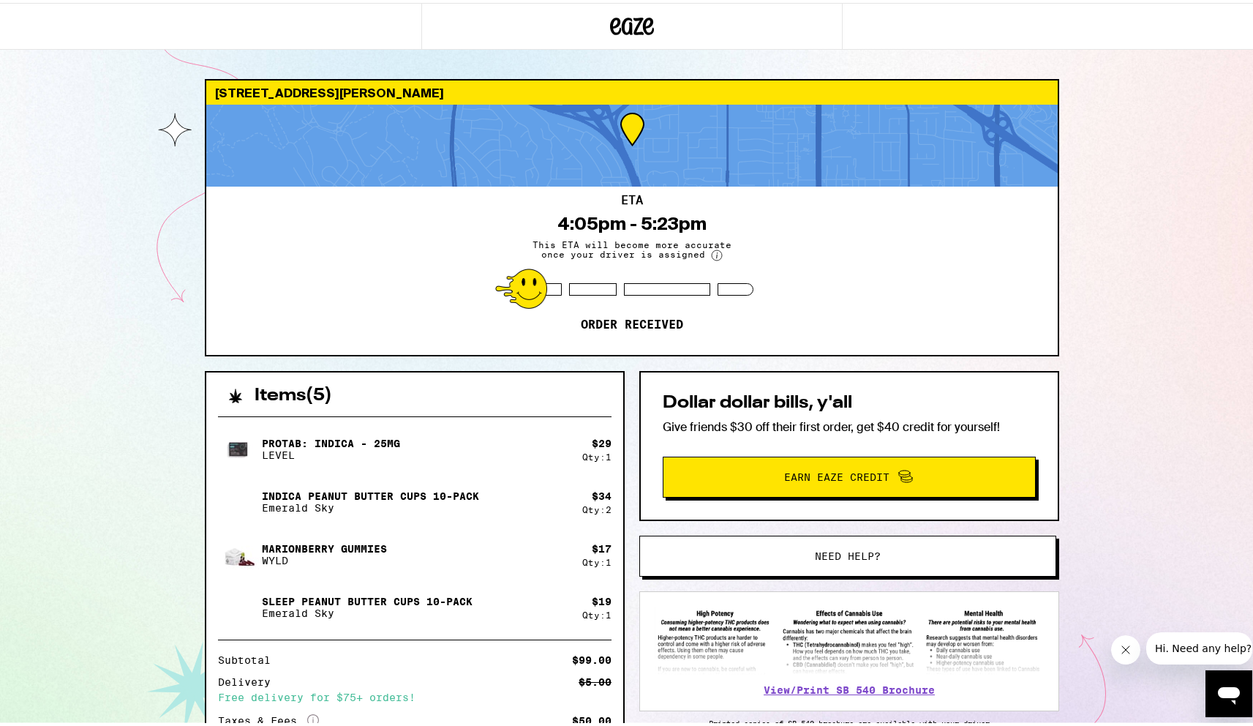
scroll to position [206, 0]
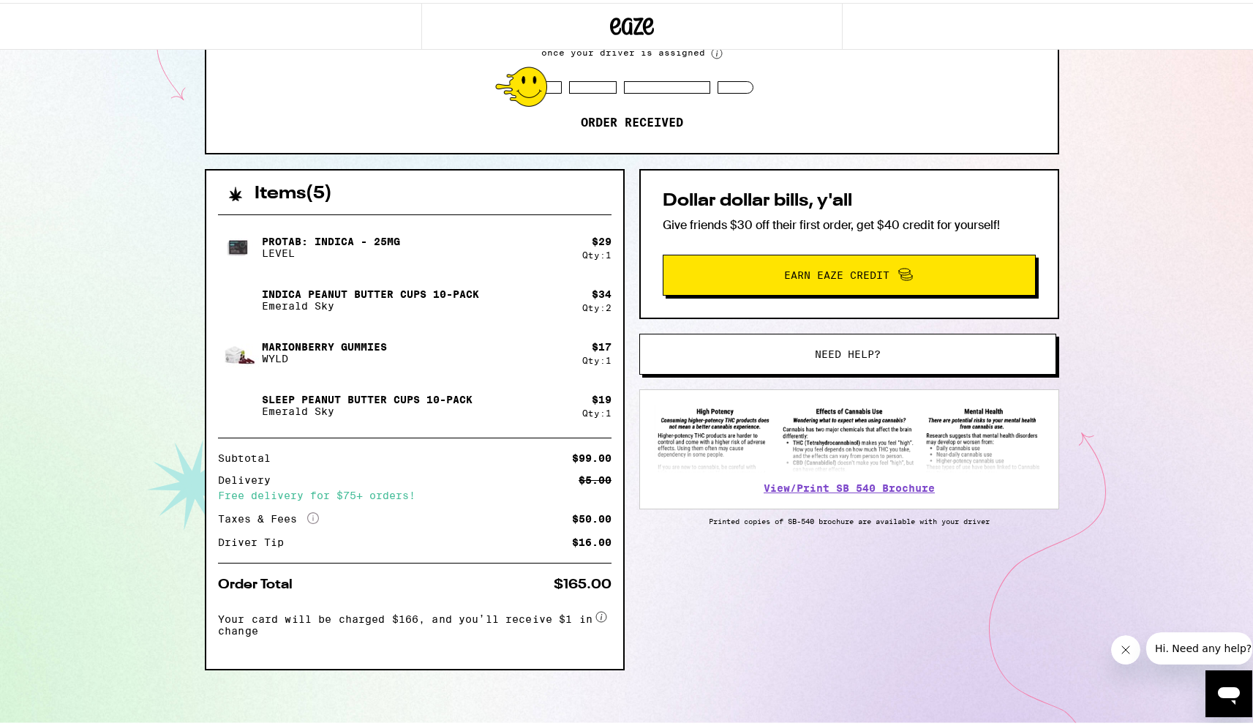
click at [176, 152] on div "[STREET_ADDRESS][PERSON_NAME] 4:05pm - 5:23pm This ETA will become more accurat…" at bounding box center [632, 262] width 1264 height 928
